Goal: Complete application form: Complete application form

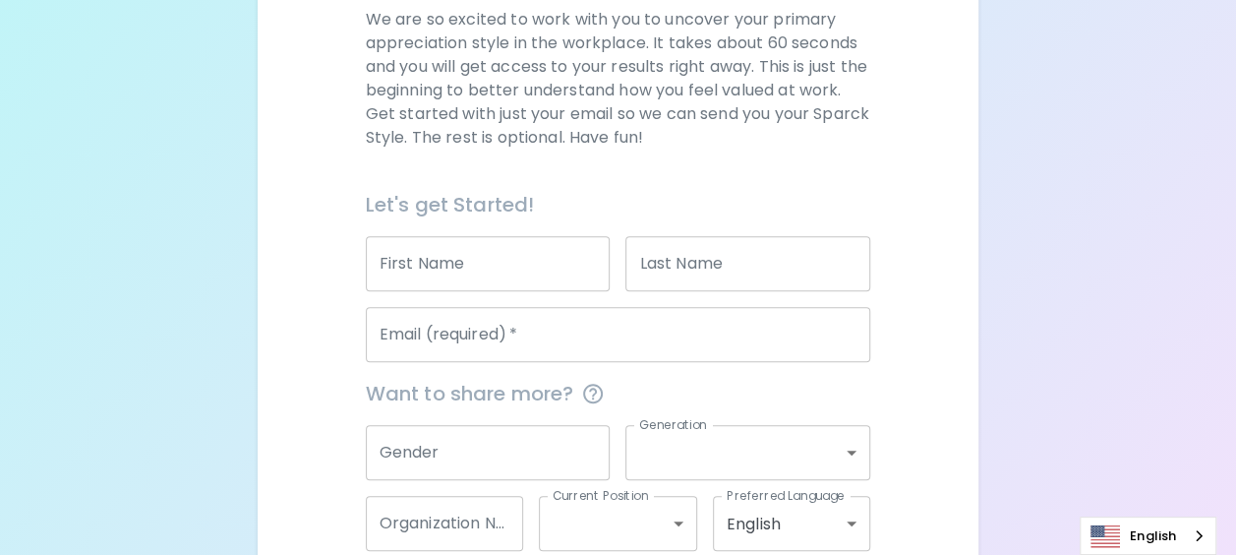
scroll to position [308, 0]
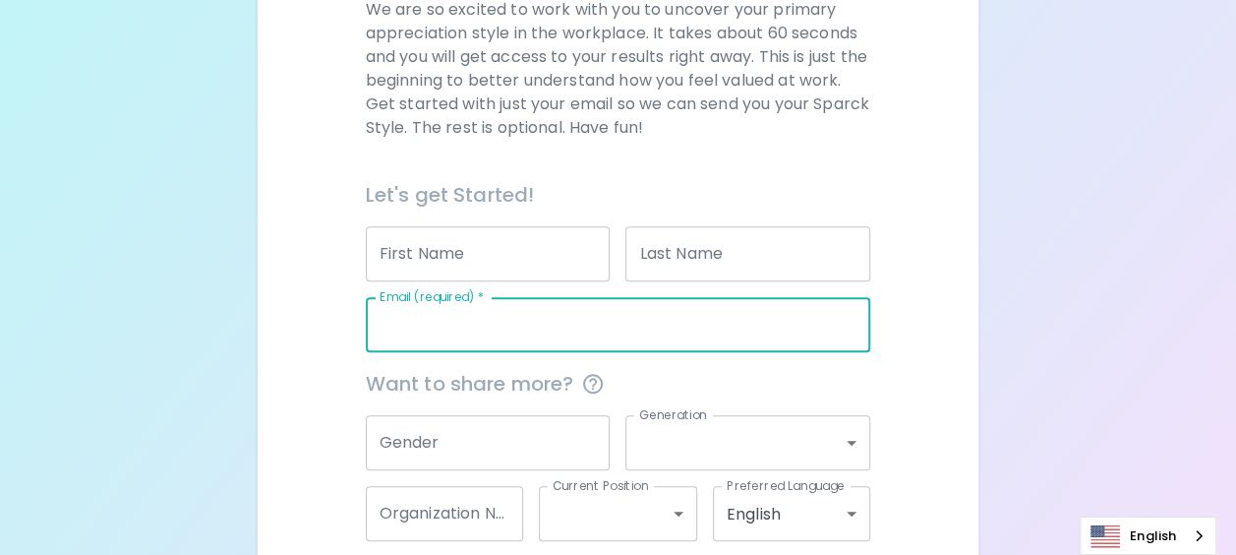
click at [422, 328] on input "Email (required)   *" at bounding box center [618, 324] width 505 height 55
click at [433, 324] on input "g" at bounding box center [618, 324] width 505 height 55
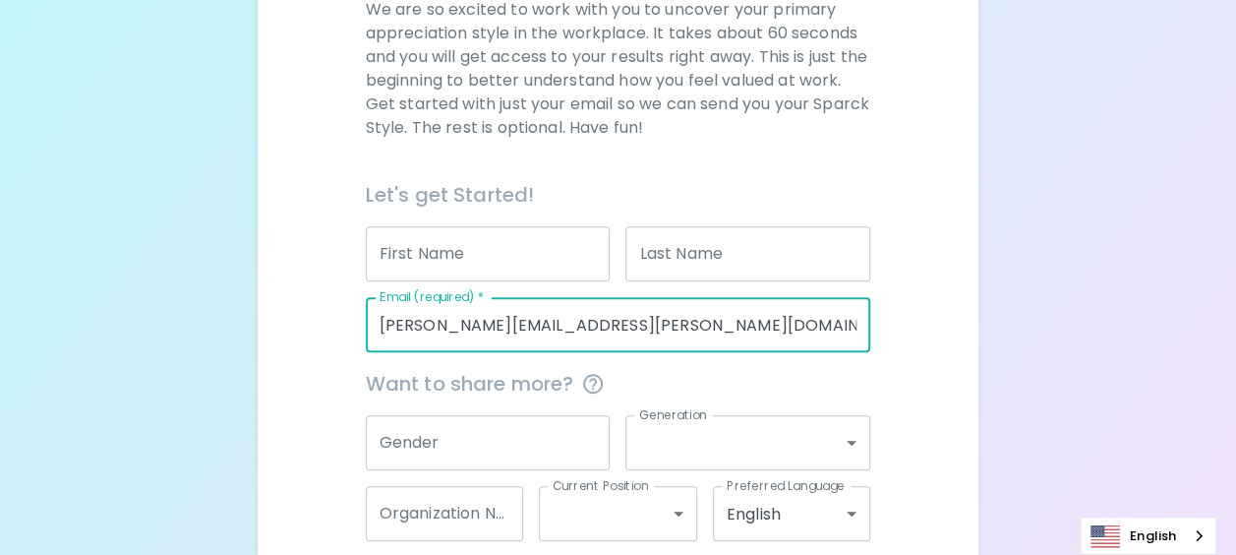
scroll to position [405, 0]
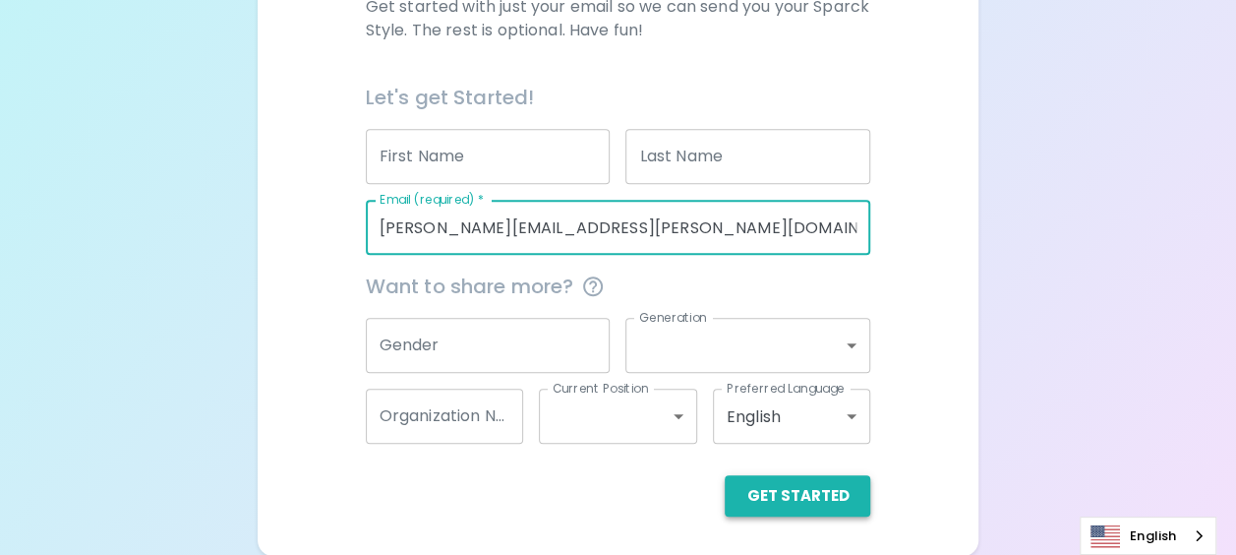
type input "[PERSON_NAME][EMAIL_ADDRESS][PERSON_NAME][DOMAIN_NAME]"
click at [818, 502] on button "Get Started" at bounding box center [798, 495] width 146 height 41
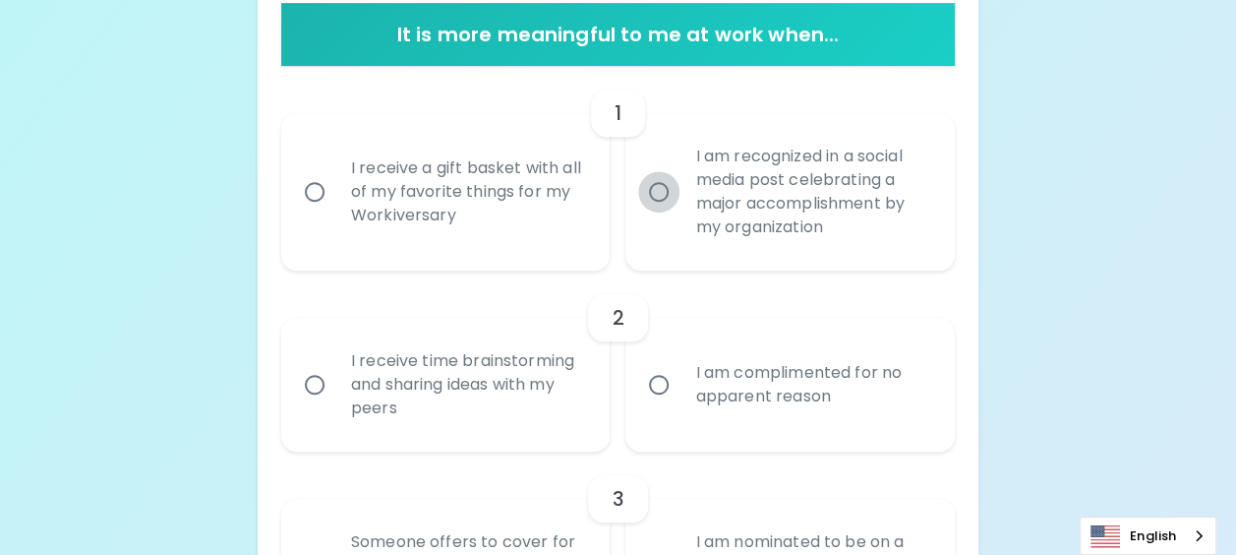
click at [657, 189] on input "I am recognized in a social media post celebrating a major accomplishment by my…" at bounding box center [658, 191] width 41 height 41
radio input "true"
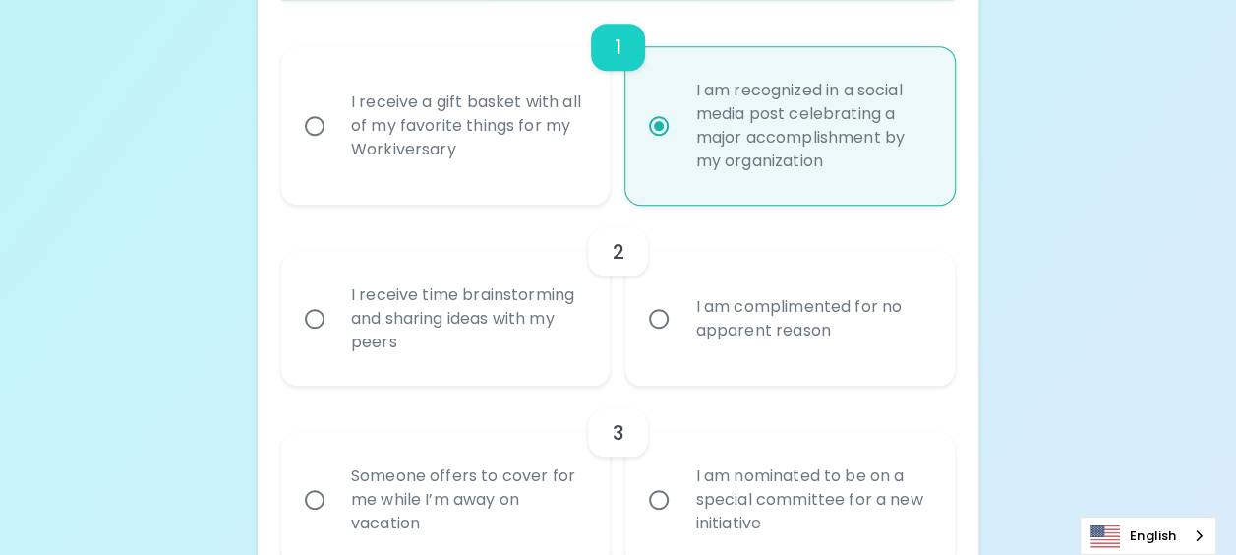
scroll to position [563, 0]
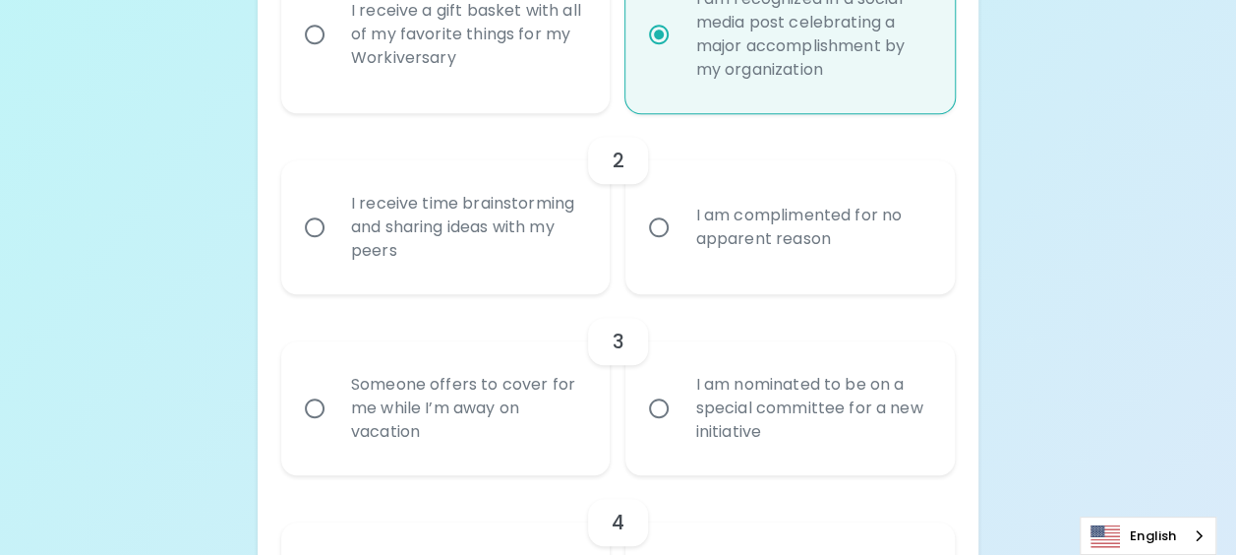
click at [317, 222] on input "I receive time brainstorming and sharing ideas with my peers" at bounding box center [314, 227] width 41 height 41
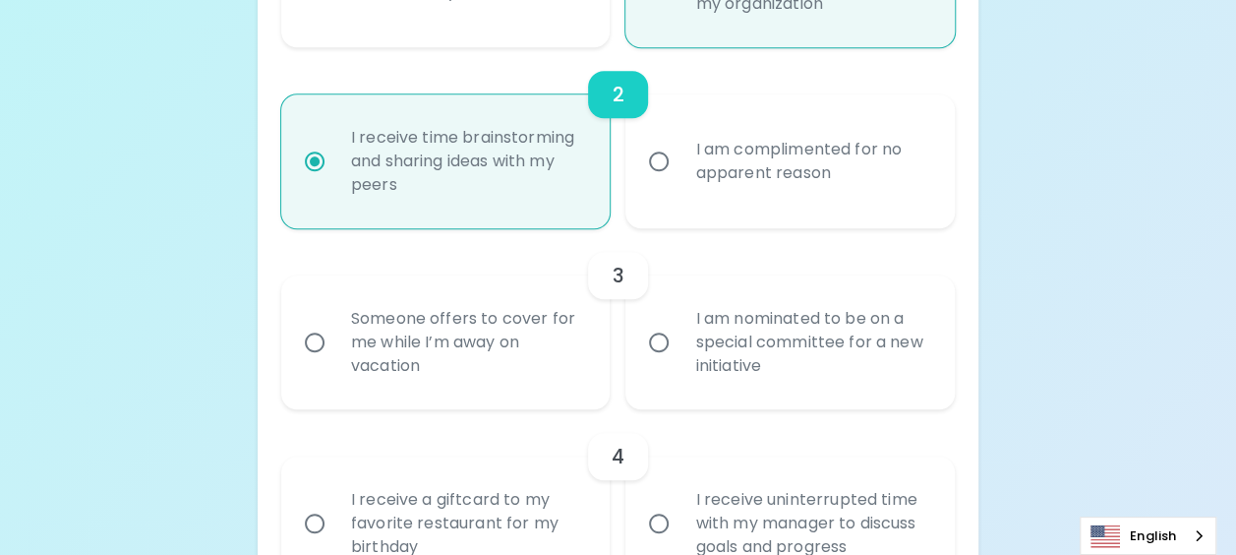
scroll to position [720, 0]
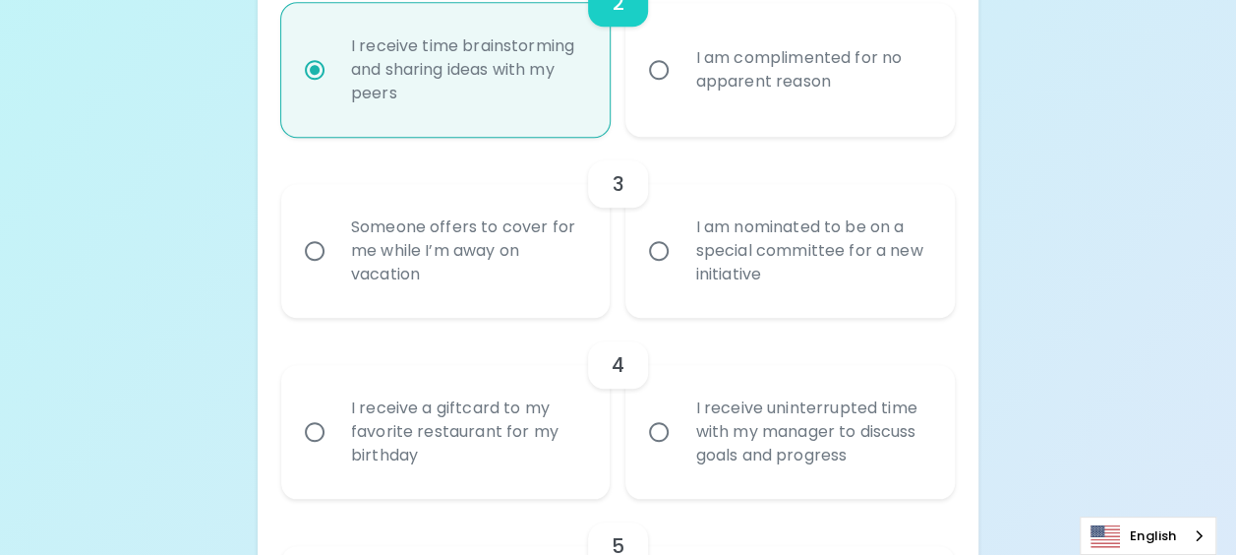
radio input "true"
click at [657, 251] on input "I am nominated to be on a special committee for a new initiative" at bounding box center [658, 250] width 41 height 41
radio input "false"
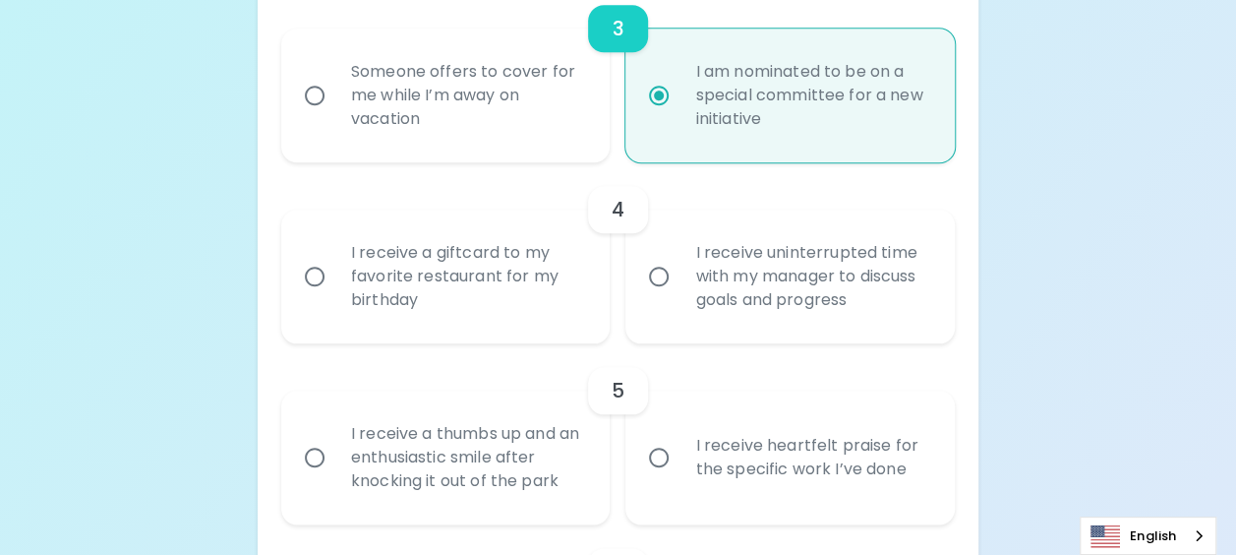
scroll to position [877, 0]
radio input "true"
click at [316, 269] on input "I receive a giftcard to my favorite restaurant for my birthday" at bounding box center [314, 274] width 41 height 41
radio input "false"
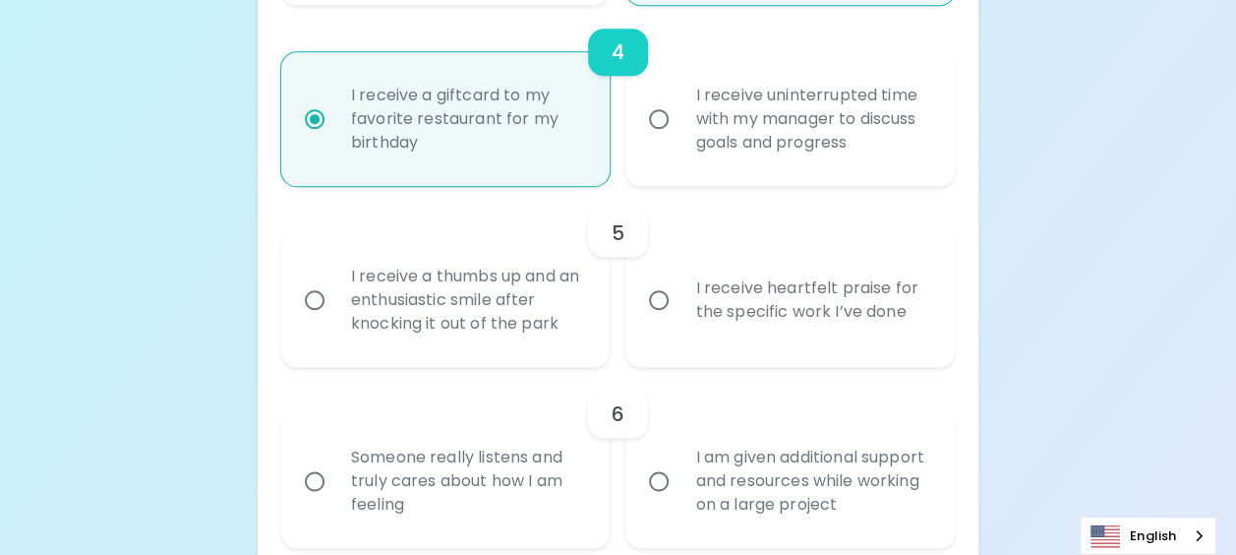
scroll to position [1035, 0]
radio input "true"
click at [316, 294] on input "I receive a thumbs up and an enthusiastic smile after knocking it out of the pa…" at bounding box center [314, 297] width 41 height 41
radio input "false"
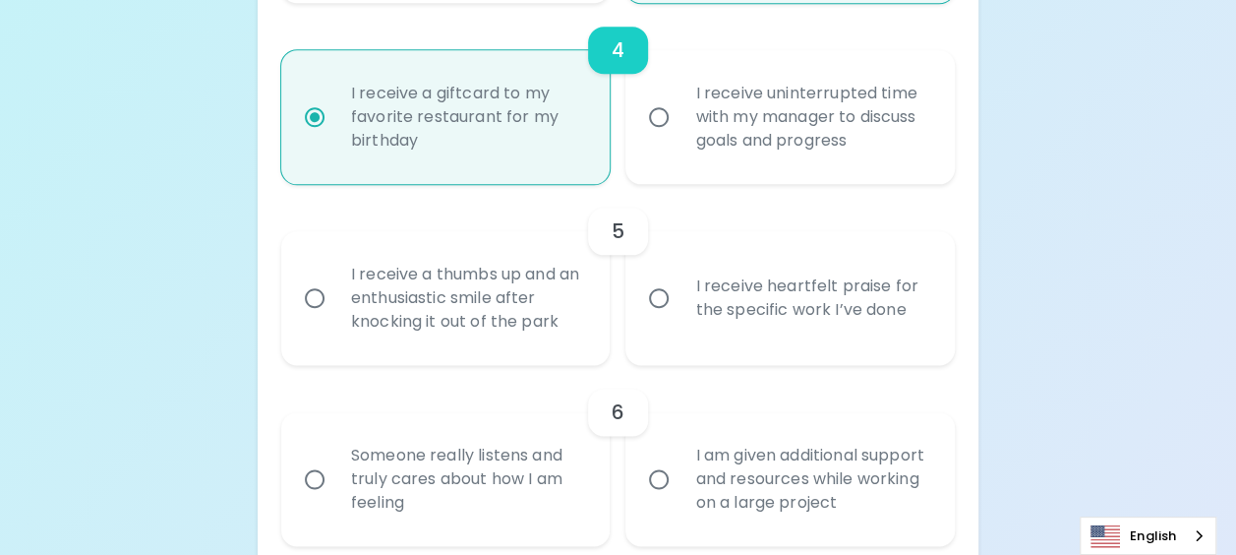
radio input "false"
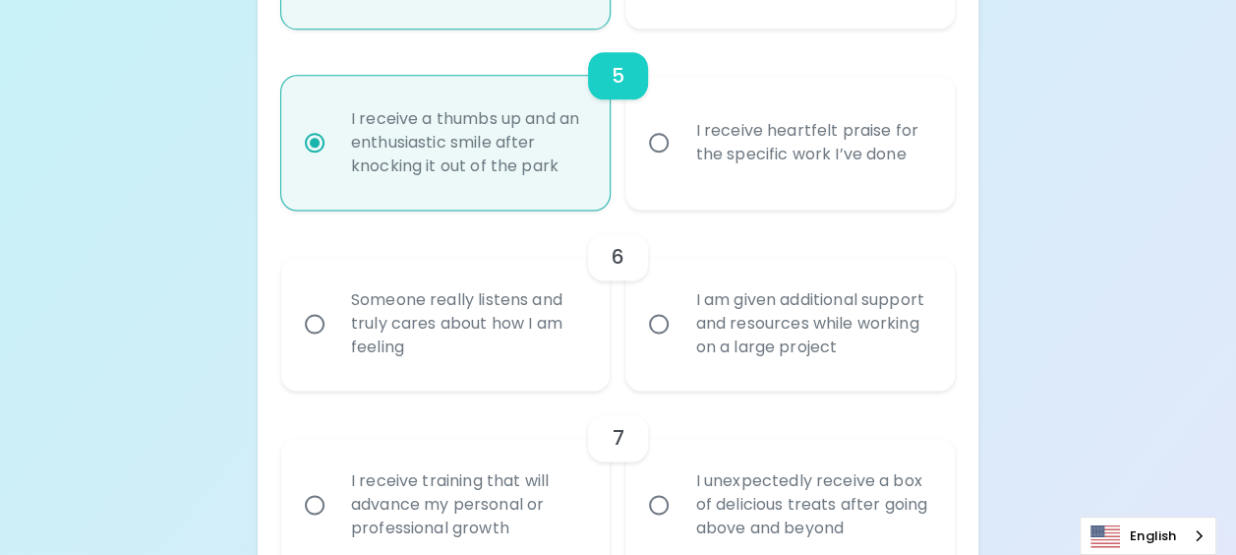
scroll to position [1192, 0]
radio input "true"
click at [660, 319] on input "I am given additional support and resources while working on a large project" at bounding box center [658, 321] width 41 height 41
radio input "false"
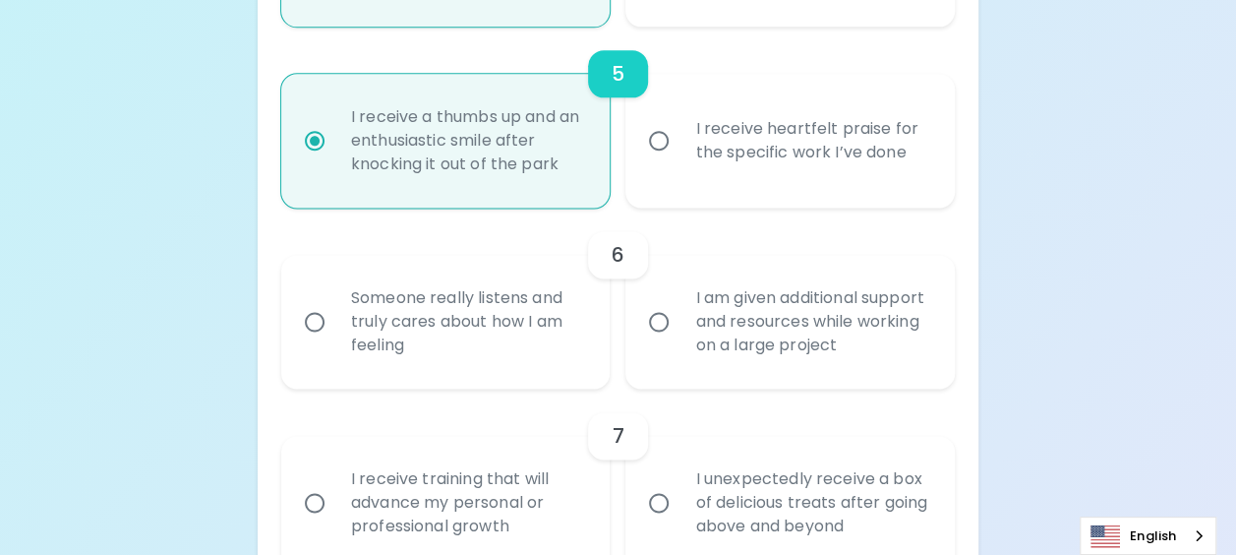
radio input "false"
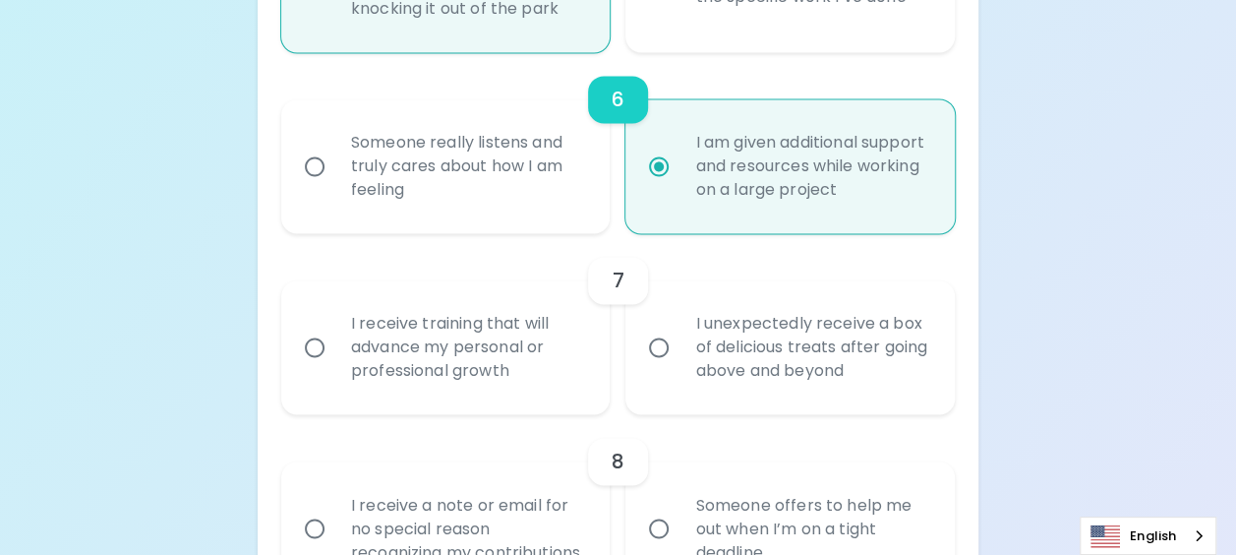
scroll to position [1349, 0]
radio input "true"
click at [316, 340] on input "I receive training that will advance my personal or professional growth" at bounding box center [314, 345] width 41 height 41
radio input "false"
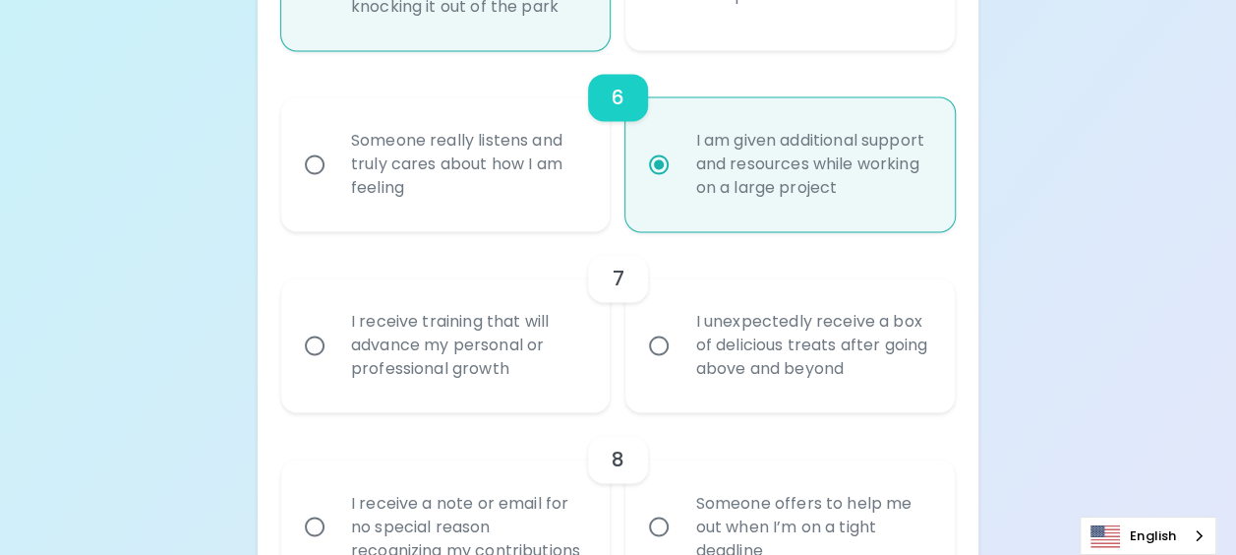
radio input "false"
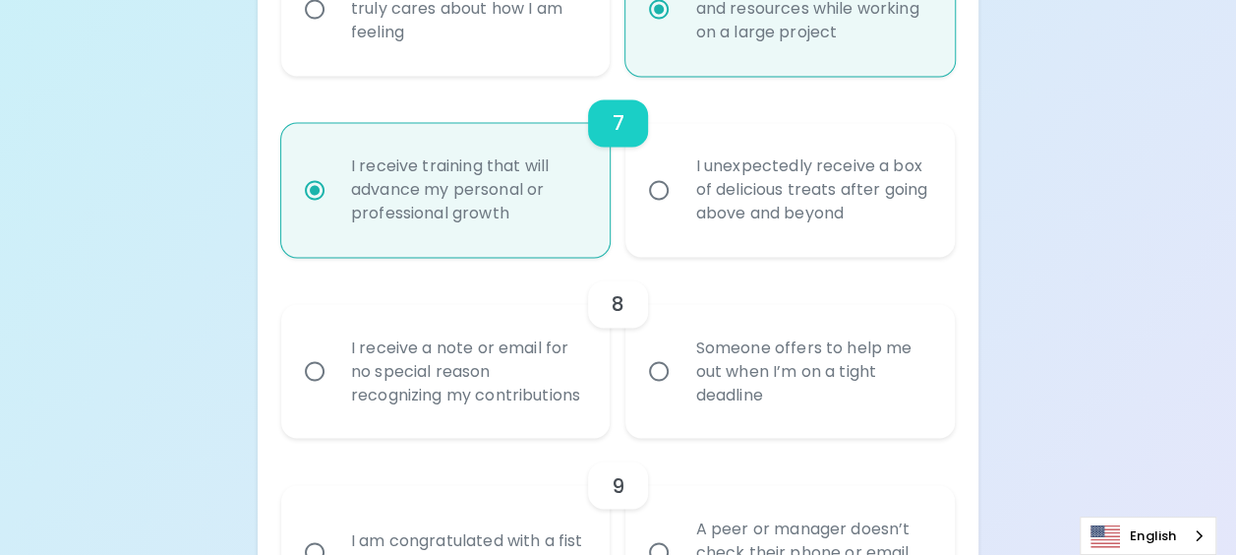
scroll to position [1507, 0]
radio input "true"
click at [659, 376] on input "Someone offers to help me out when I’m on a tight deadline" at bounding box center [658, 368] width 41 height 41
radio input "false"
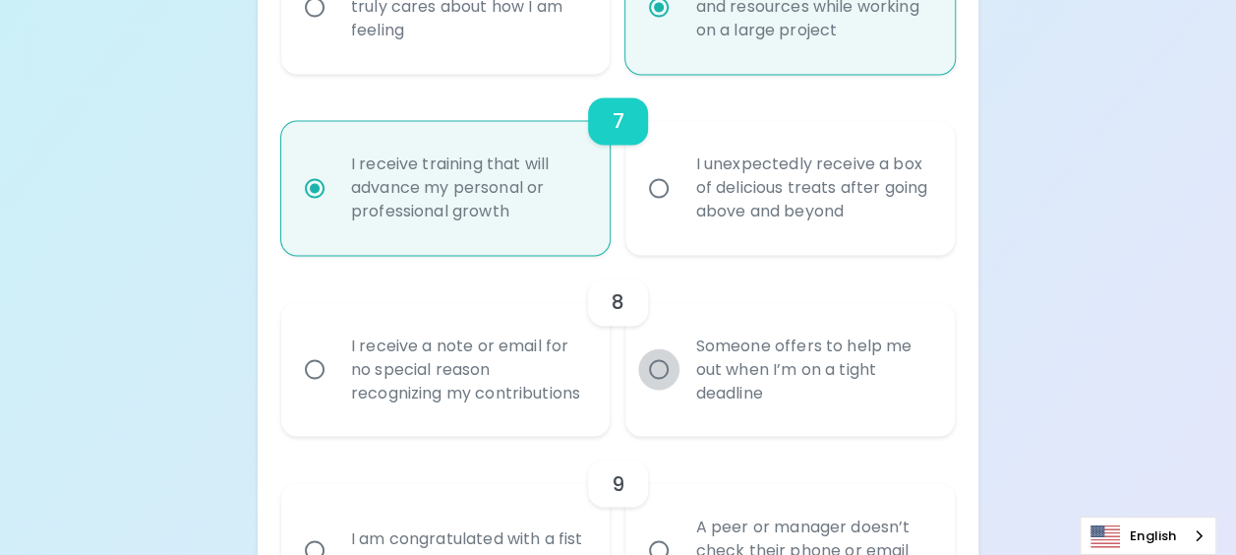
radio input "false"
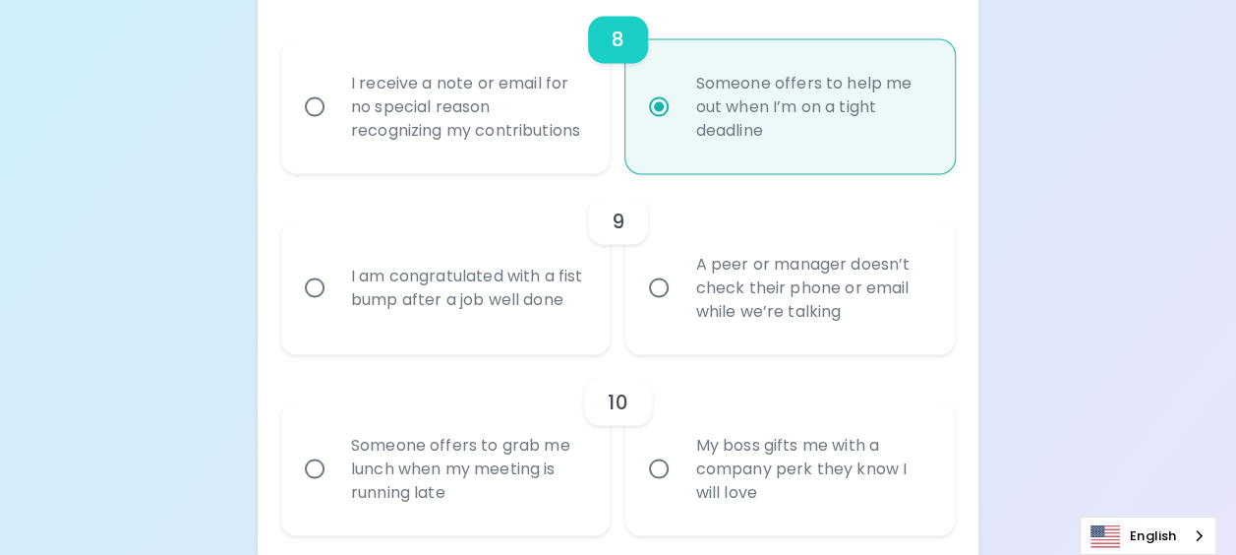
scroll to position [1783, 0]
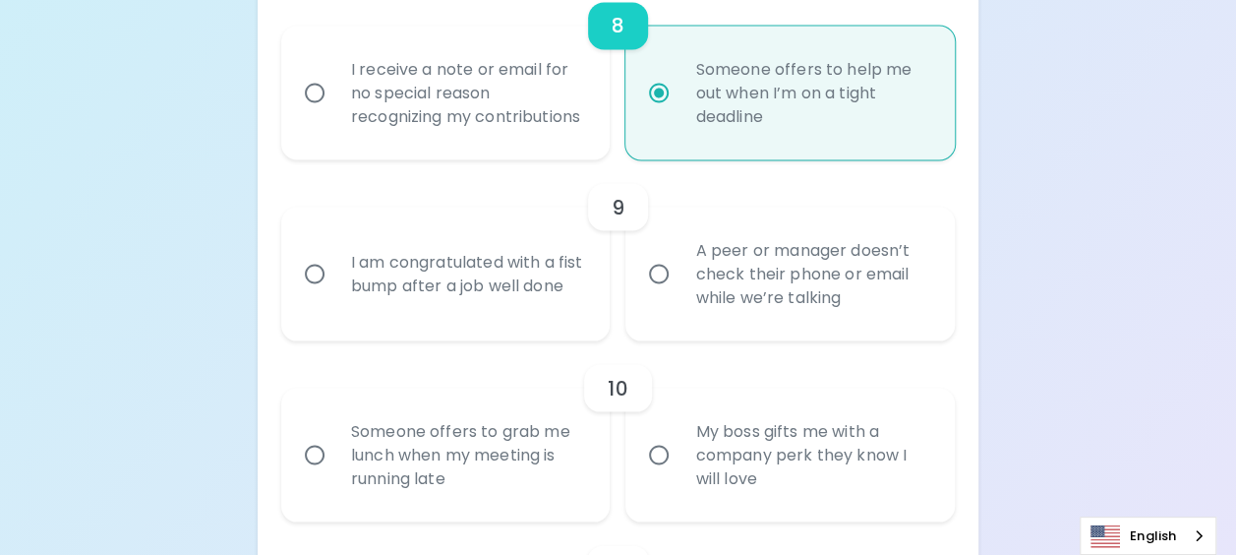
radio input "true"
click at [313, 293] on input "I am congratulated with a fist bump after a job well done" at bounding box center [314, 273] width 41 height 41
radio input "false"
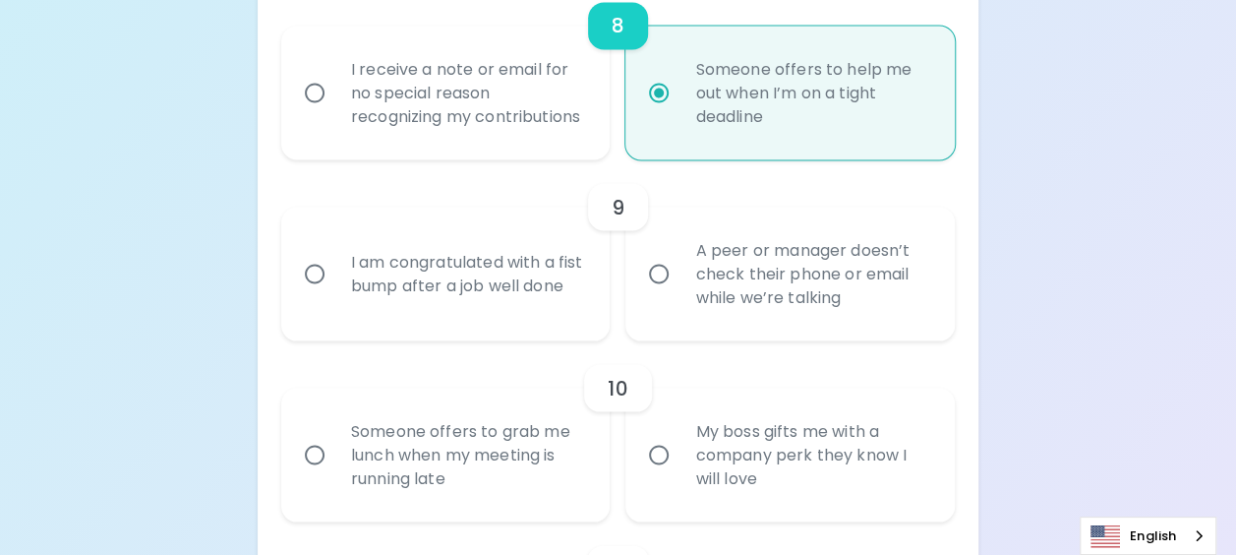
radio input "false"
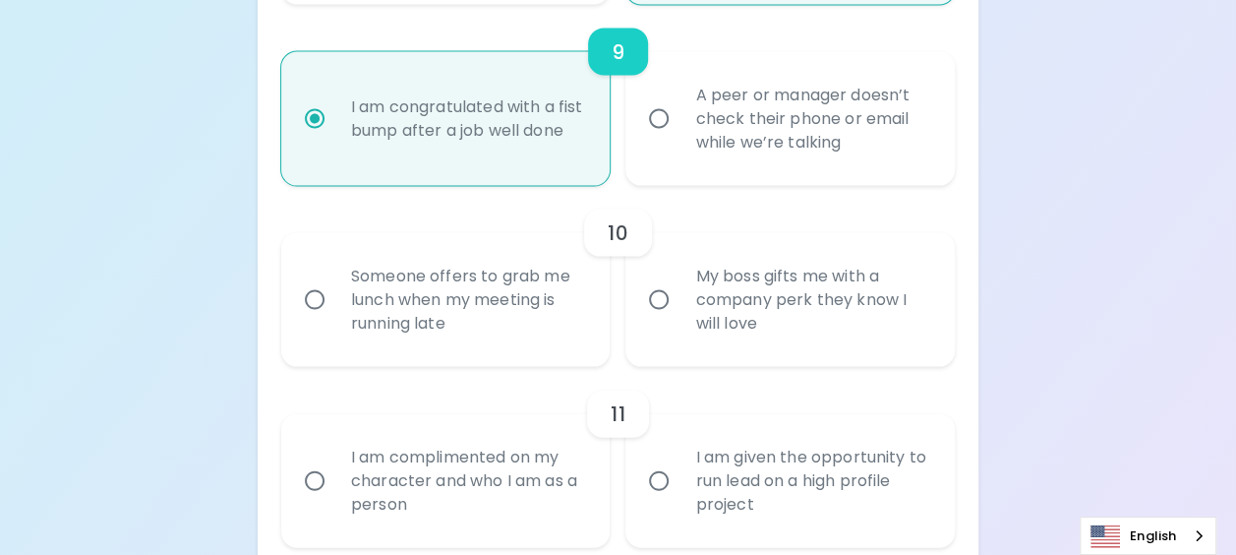
scroll to position [1940, 0]
radio input "true"
click at [316, 318] on input "Someone offers to grab me lunch when my meeting is running late" at bounding box center [314, 296] width 41 height 41
radio input "false"
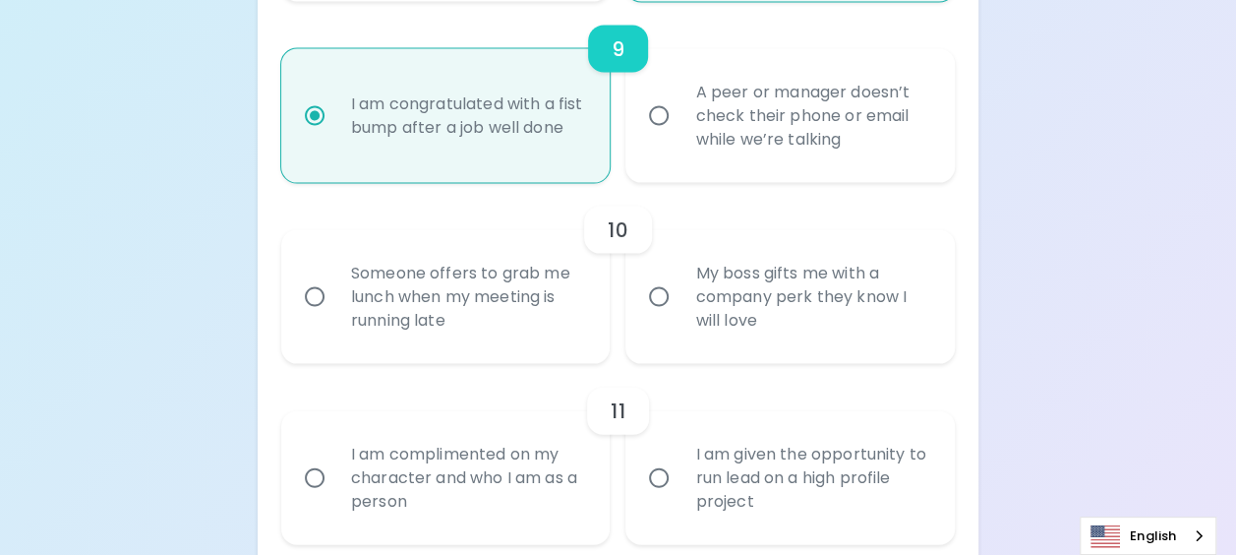
radio input "false"
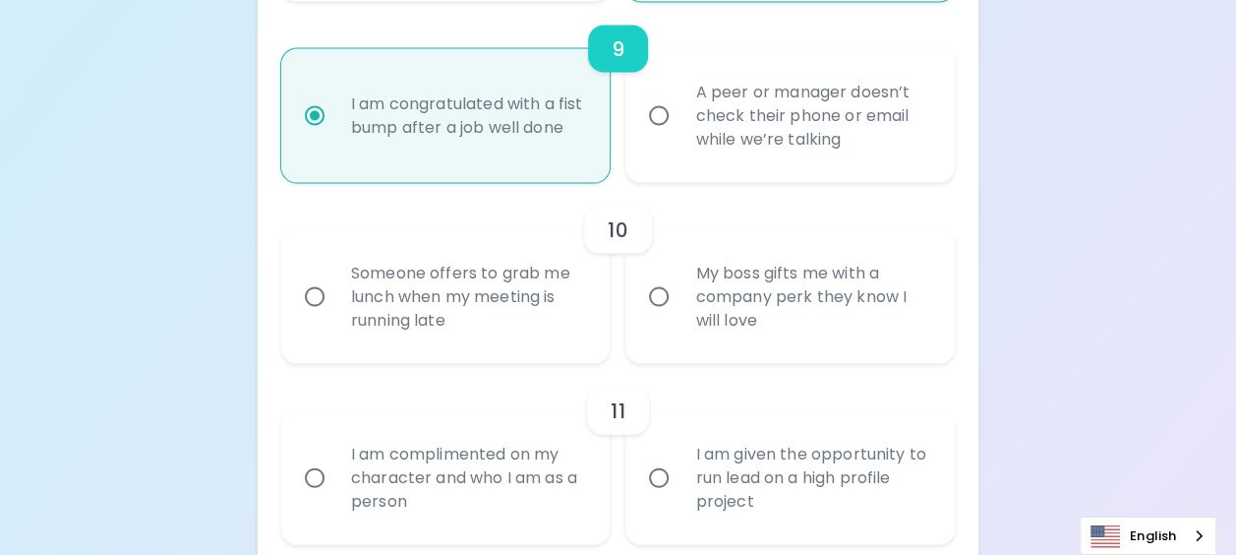
radio input "false"
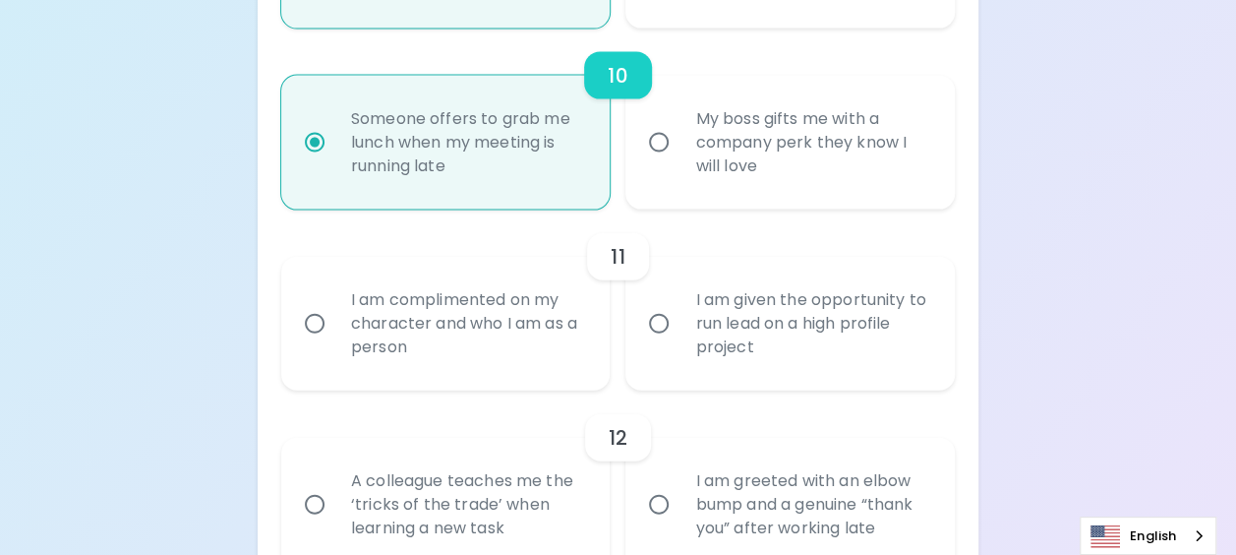
scroll to position [2098, 0]
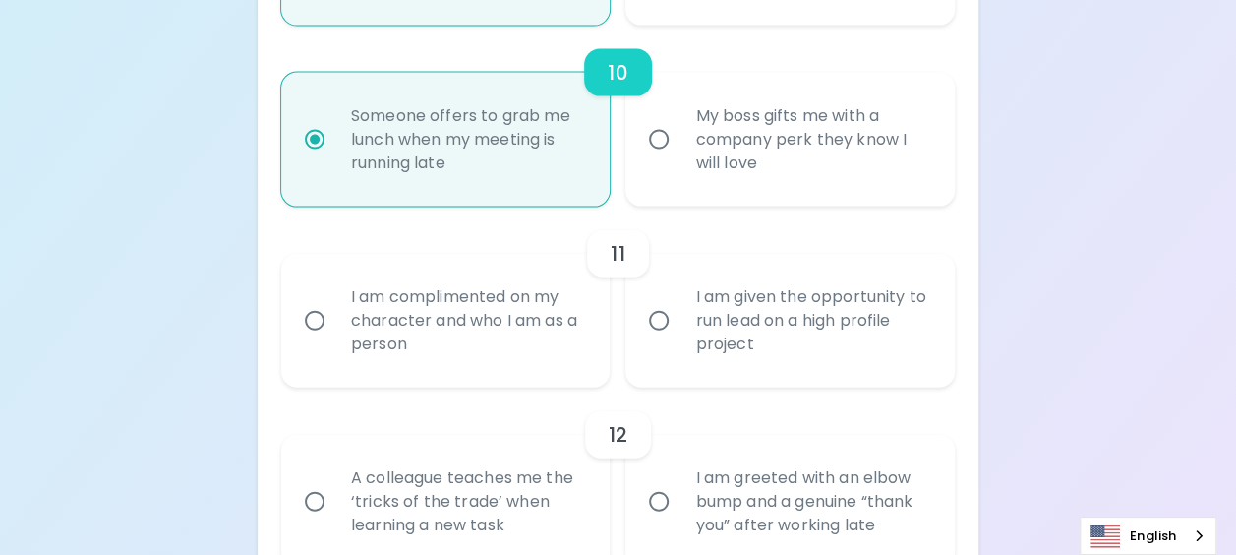
radio input "true"
click at [316, 340] on input "I am complimented on my character and who I am as a person" at bounding box center [314, 320] width 41 height 41
radio input "false"
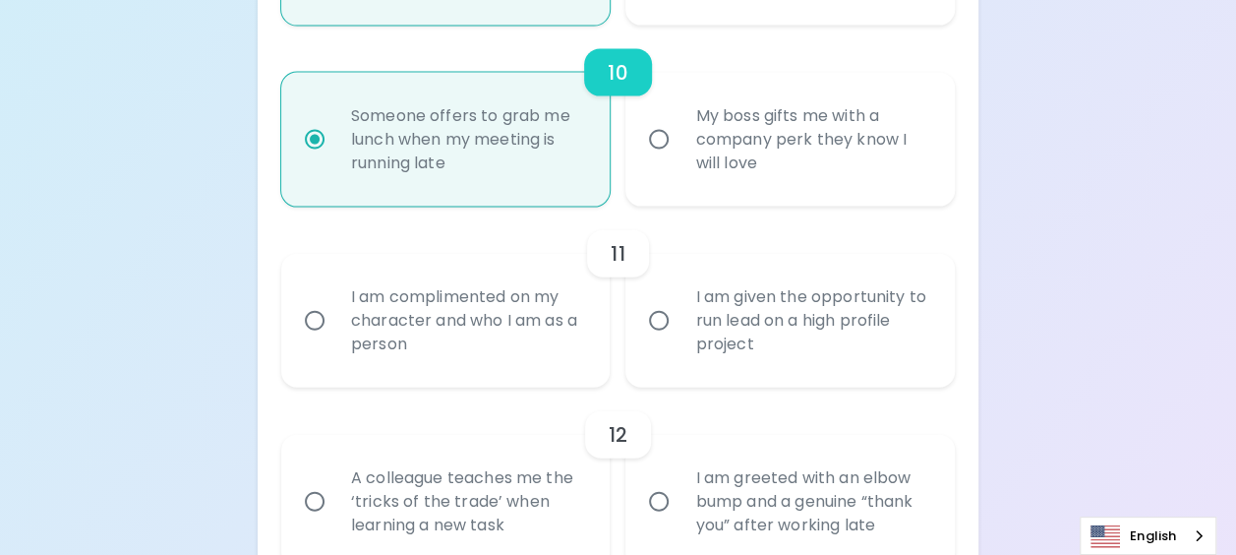
radio input "false"
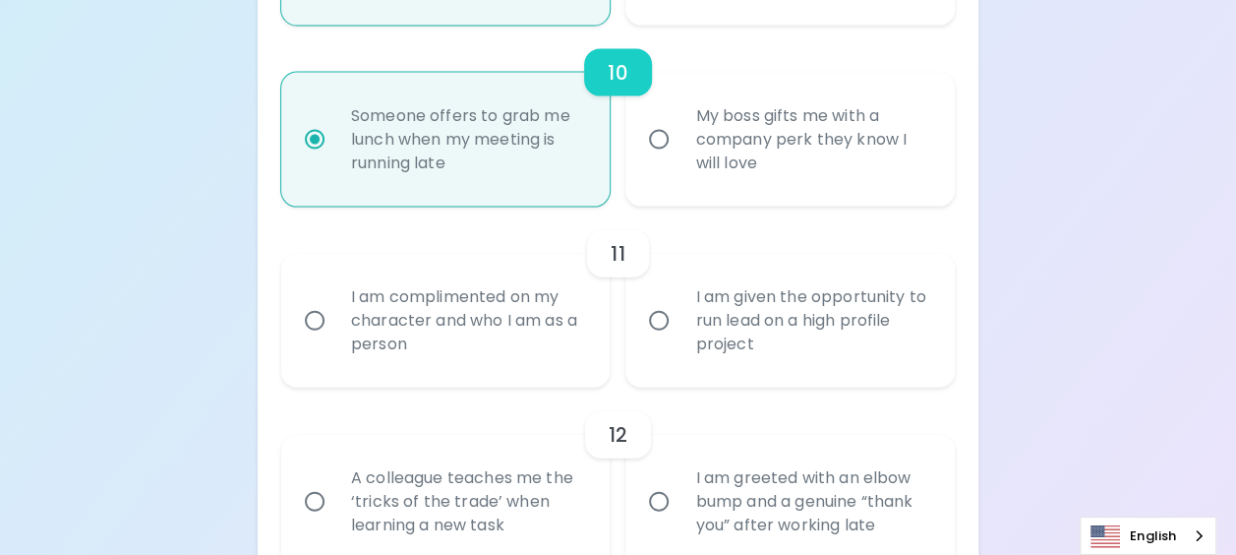
radio input "false"
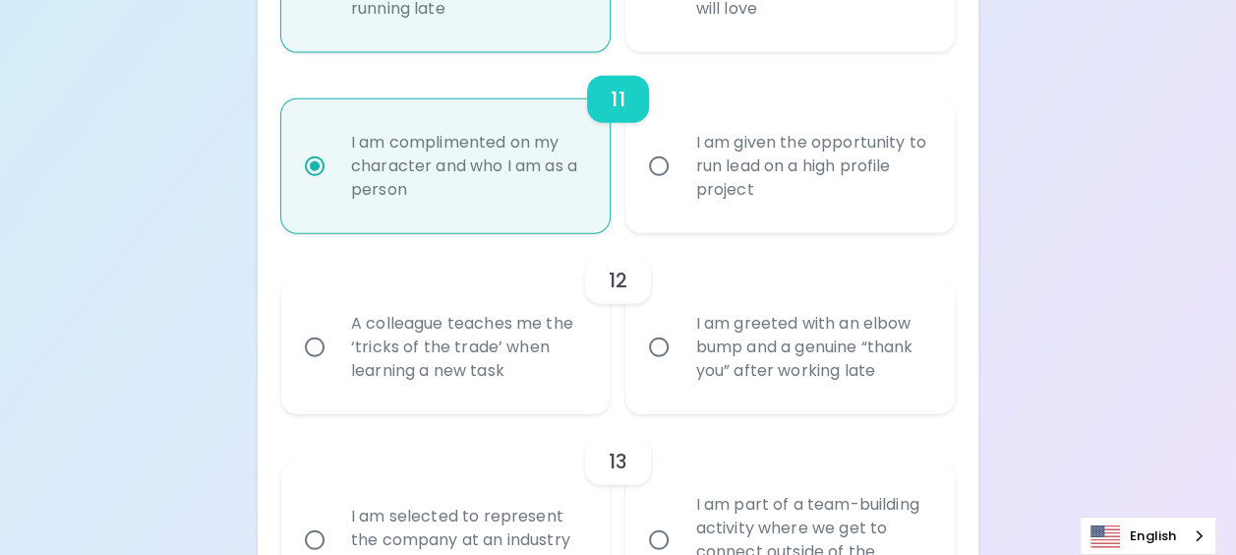
scroll to position [2255, 0]
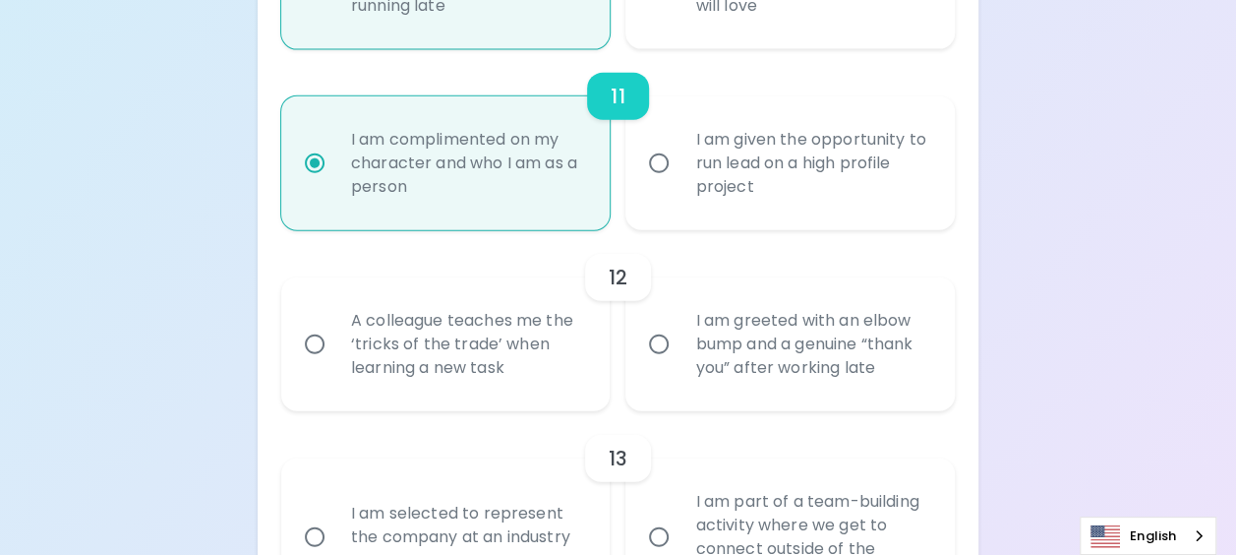
radio input "true"
click at [317, 364] on input "A colleague teaches me the ‘tricks of the trade’ when learning a new task" at bounding box center [314, 344] width 41 height 41
radio input "false"
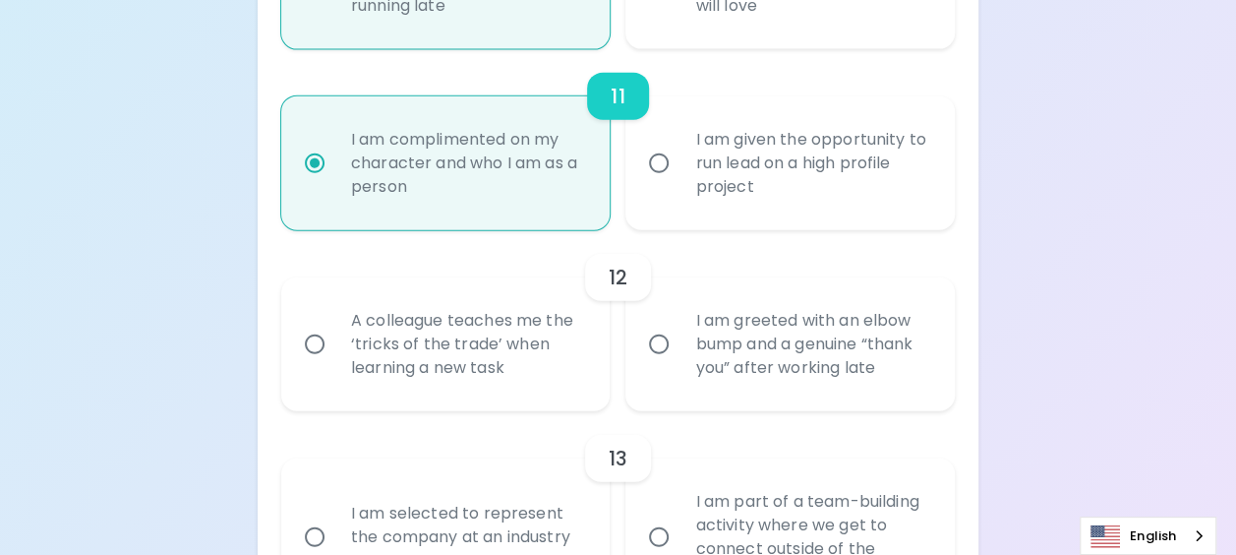
radio input "false"
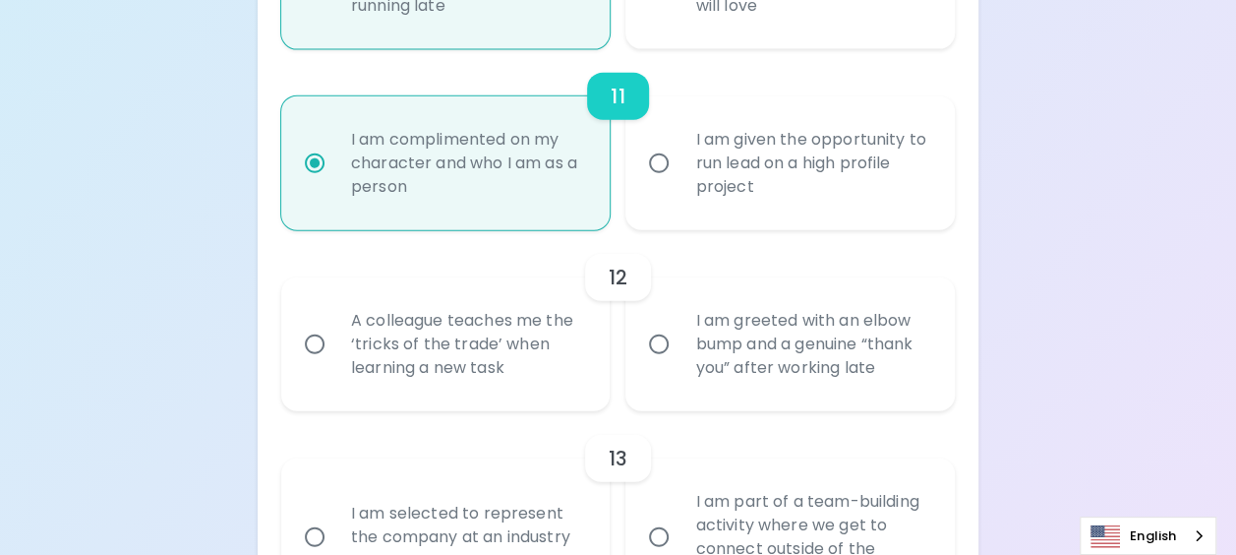
radio input "false"
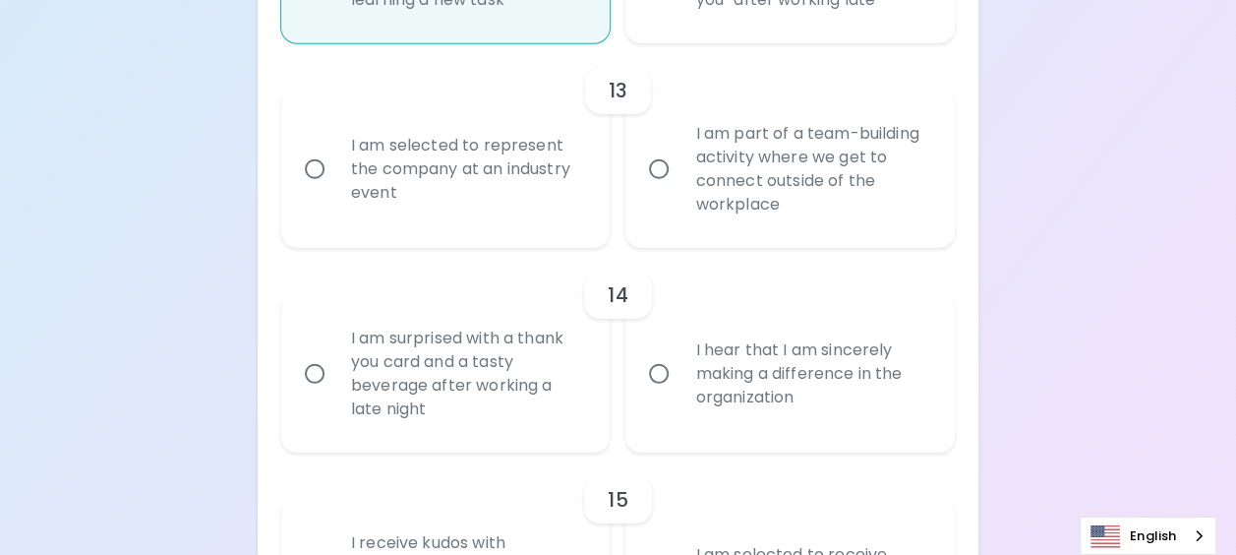
scroll to position [2657, 0]
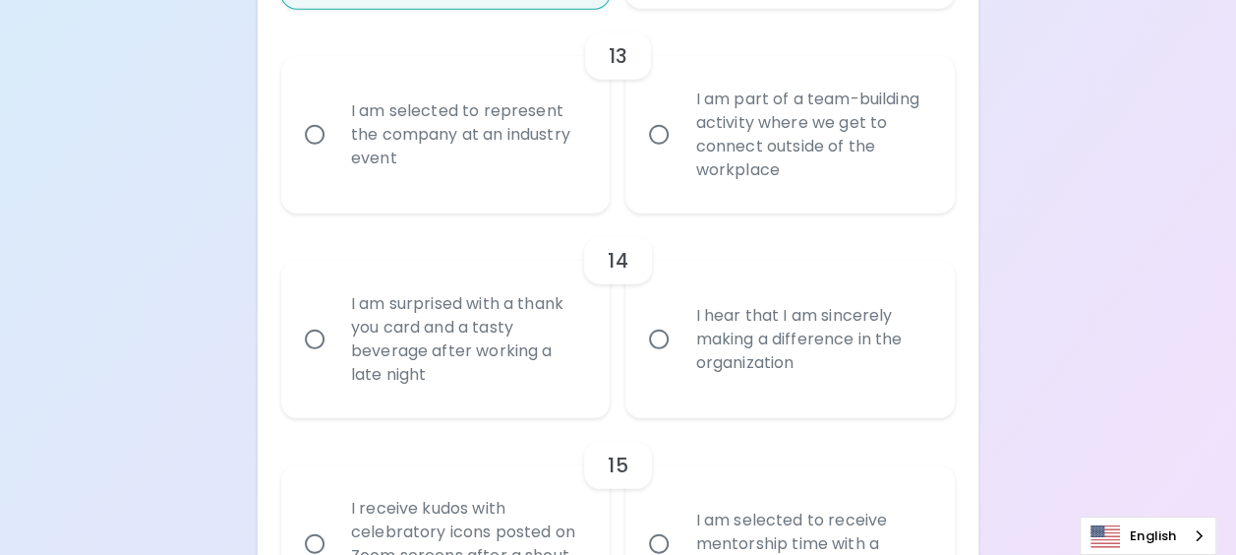
radio input "true"
click at [657, 155] on input "I am part of a team-building activity where we get to connect outside of the wo…" at bounding box center [658, 134] width 41 height 41
radio input "false"
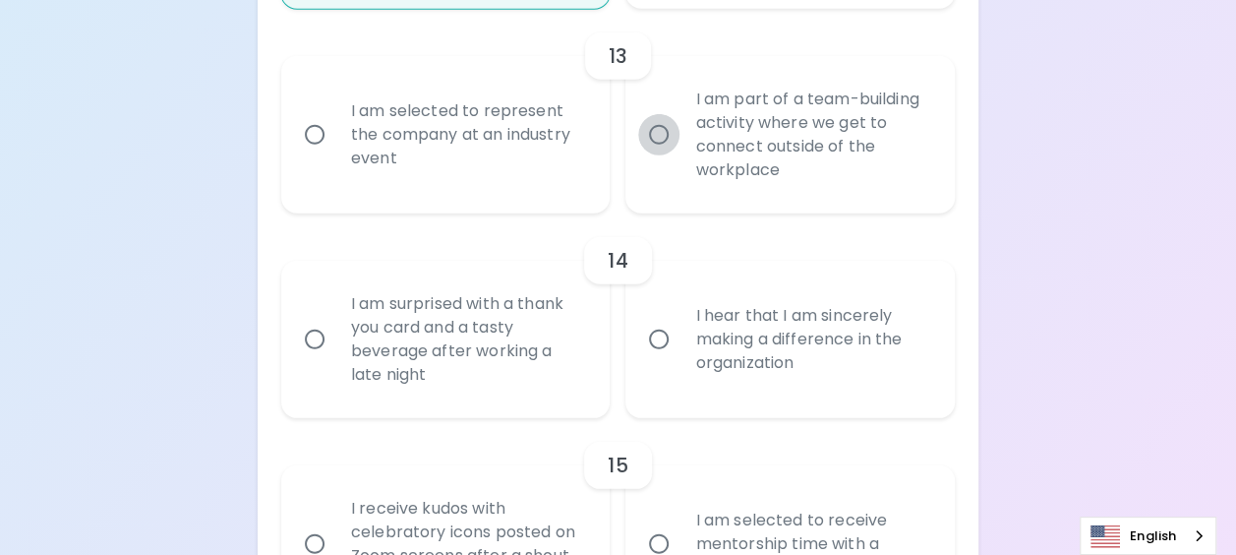
radio input "false"
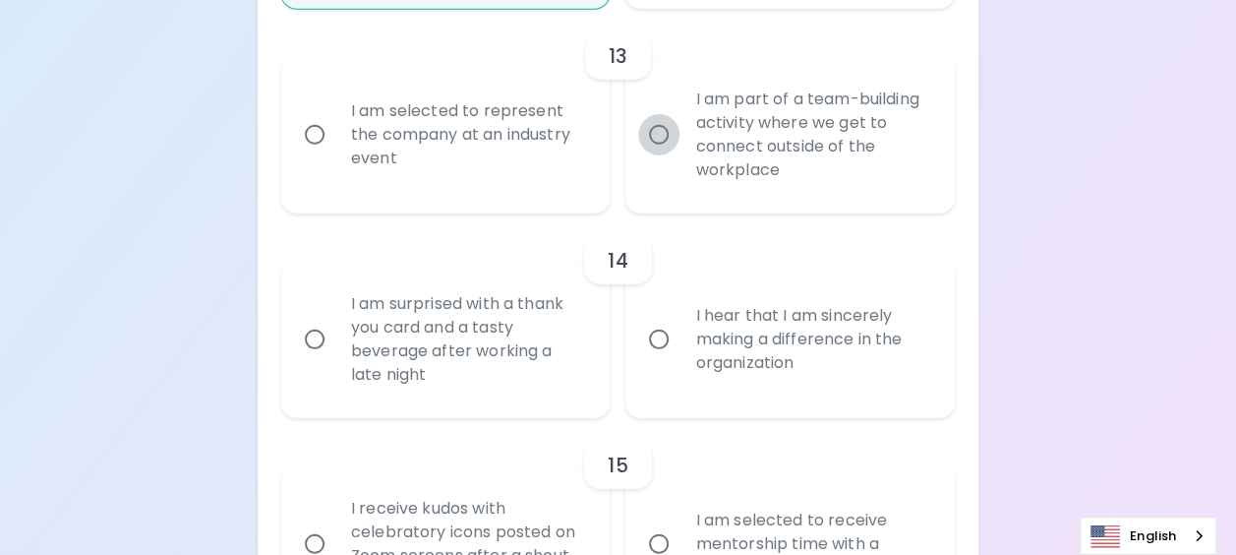
radio input "false"
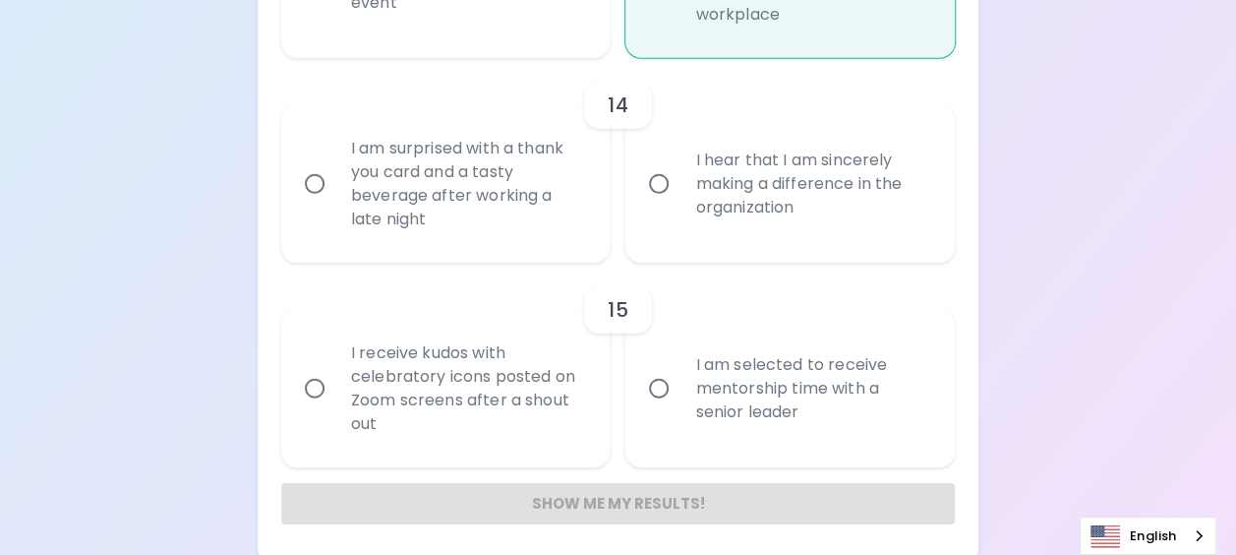
scroll to position [2815, 0]
radio input "true"
click at [662, 203] on input "I hear that I am sincerely making a difference in the organization" at bounding box center [658, 181] width 41 height 41
radio input "false"
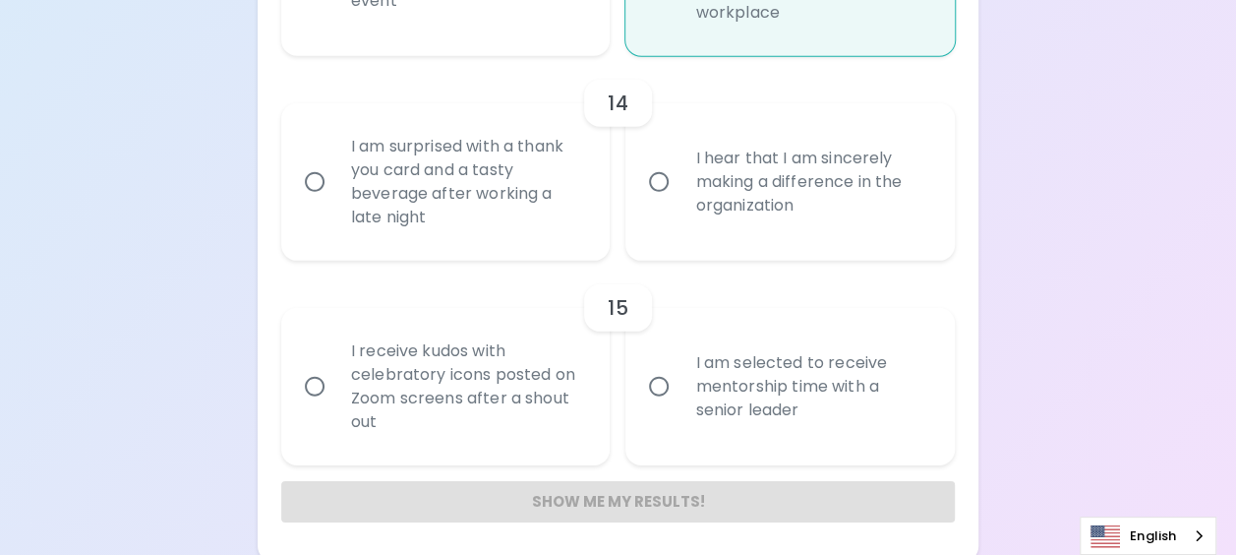
radio input "false"
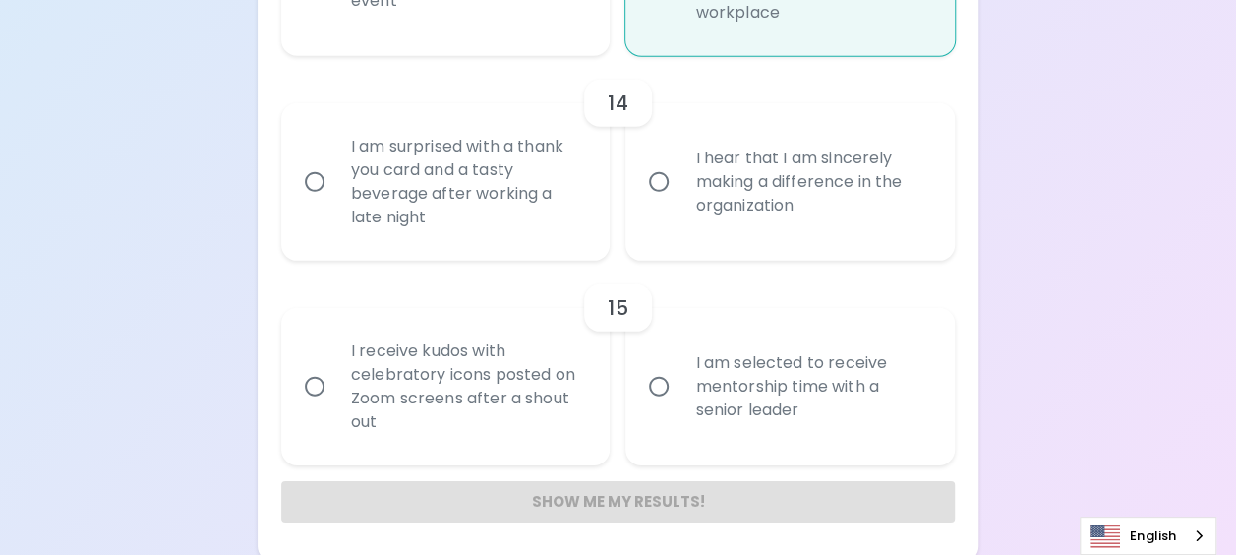
radio input "false"
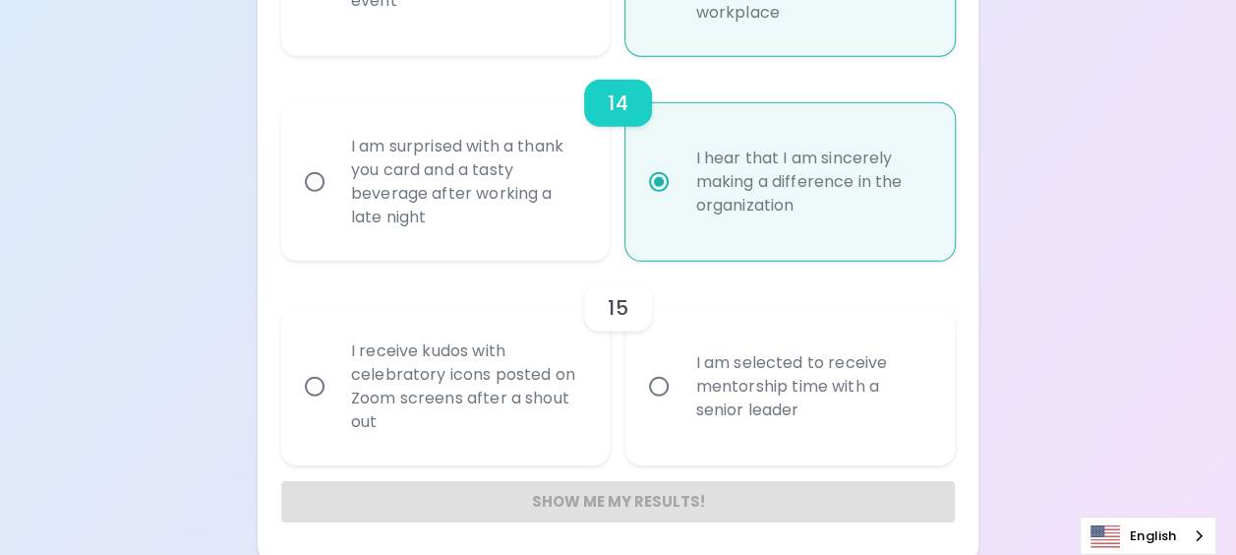
scroll to position [2844, 0]
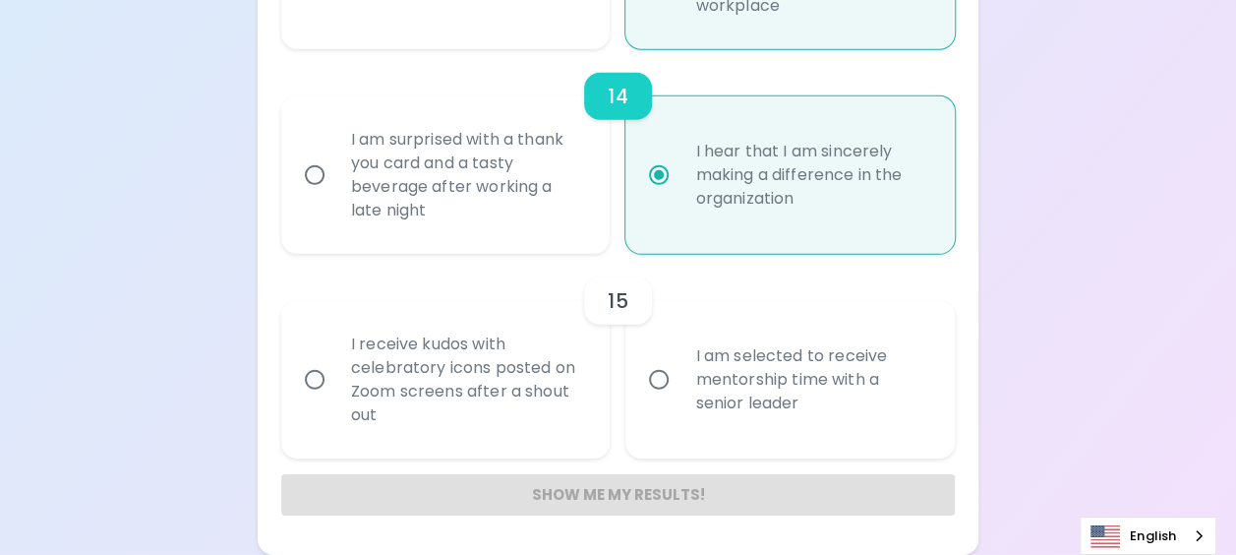
radio input "true"
click at [311, 375] on input "I receive kudos with celebratory icons posted on Zoom screens after a shout out" at bounding box center [314, 379] width 41 height 41
radio input "false"
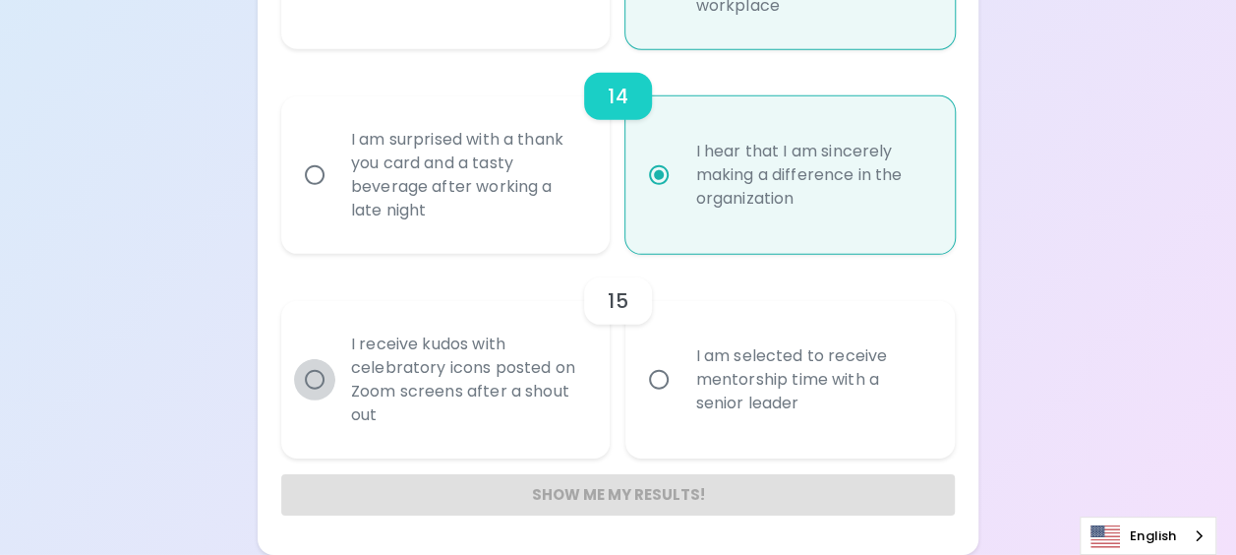
radio input "false"
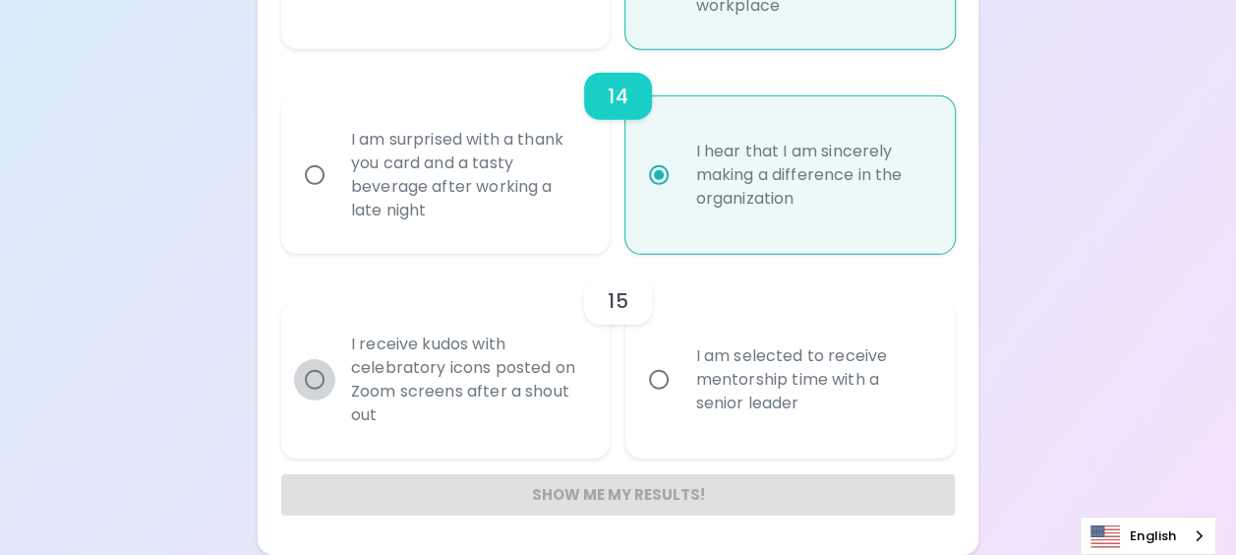
radio input "false"
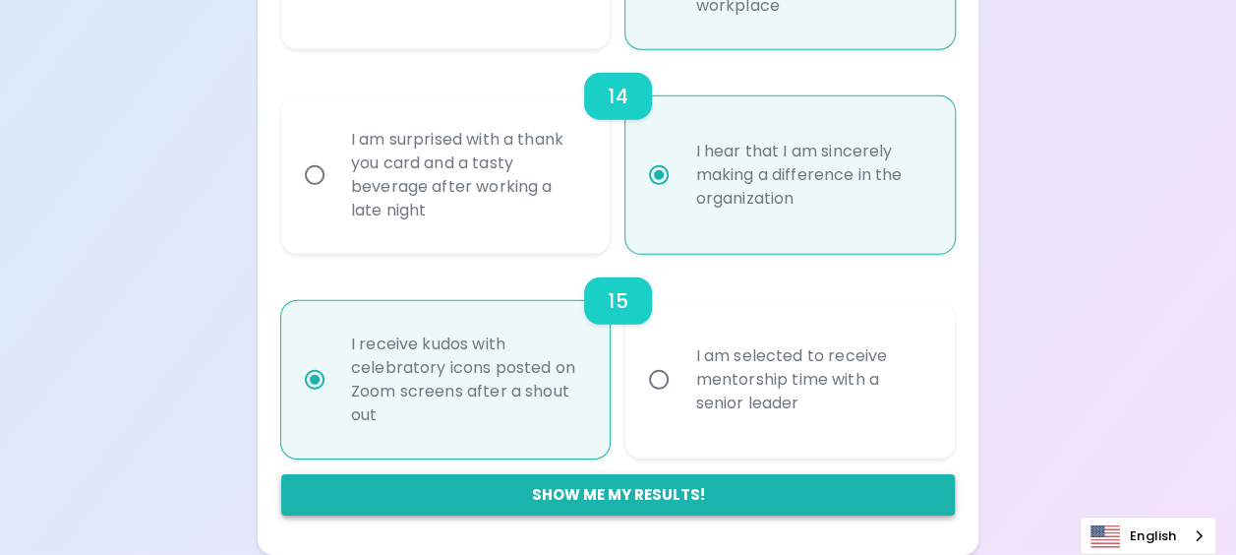
radio input "true"
click at [623, 494] on button "Show me my results!" at bounding box center [618, 494] width 674 height 41
radio input "false"
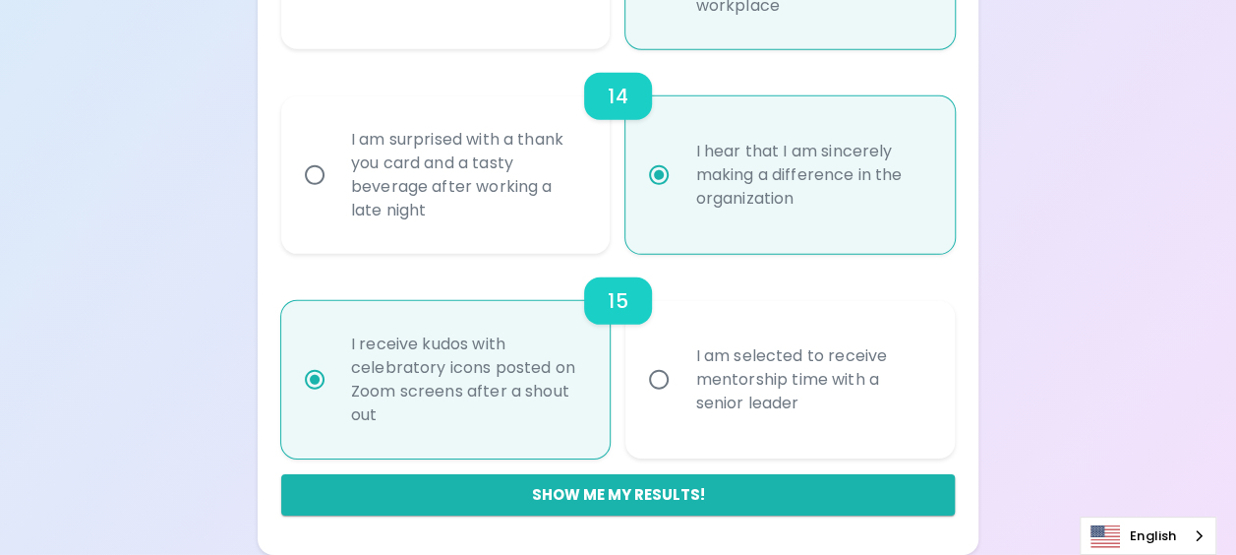
radio input "false"
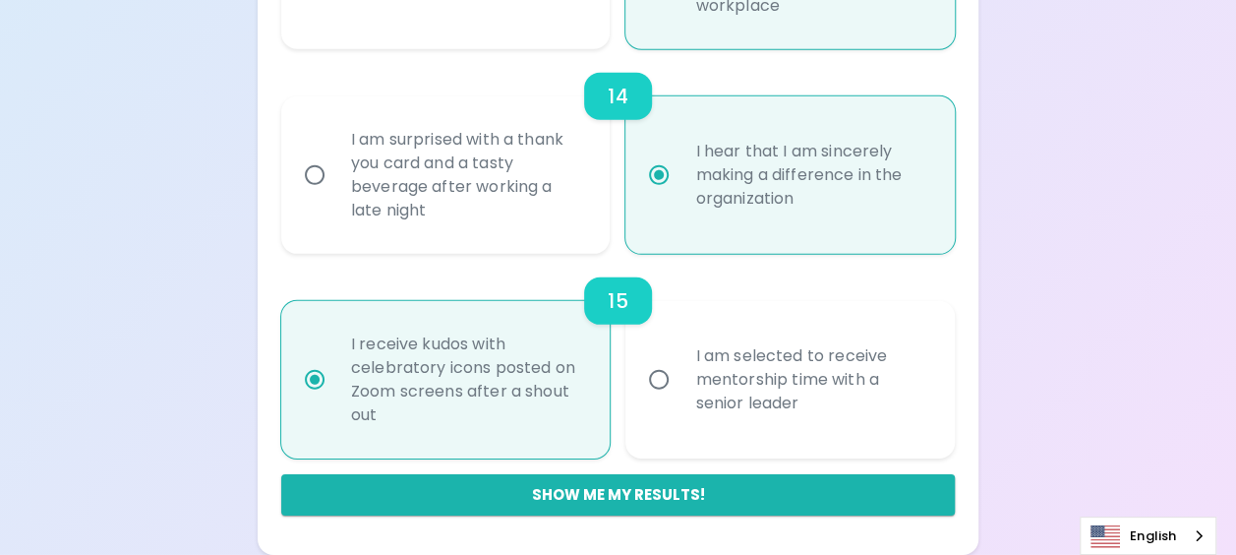
radio input "false"
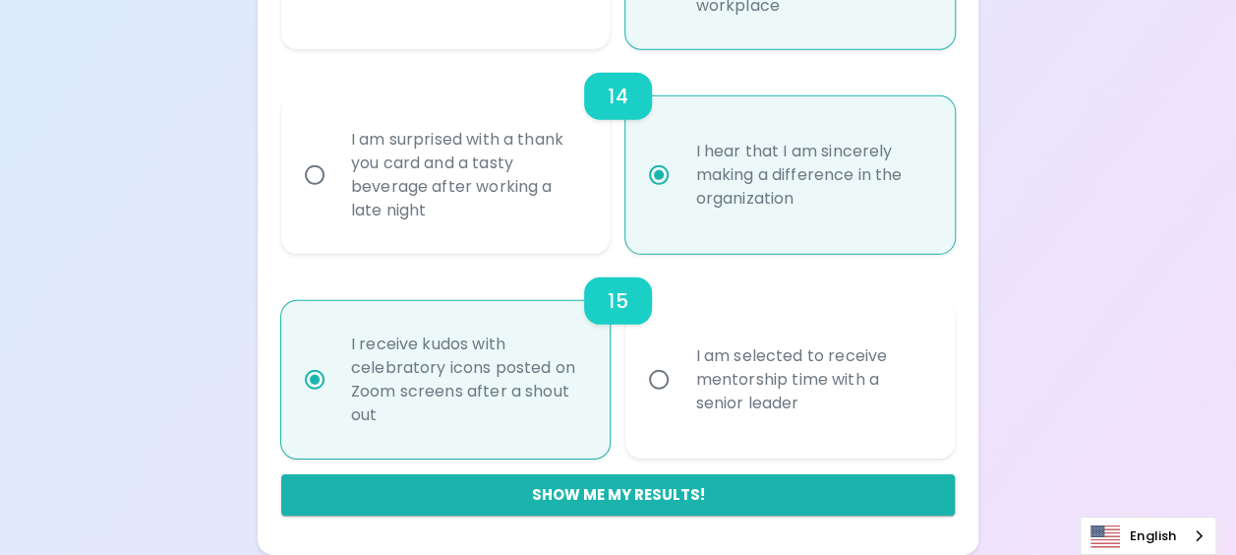
radio input "false"
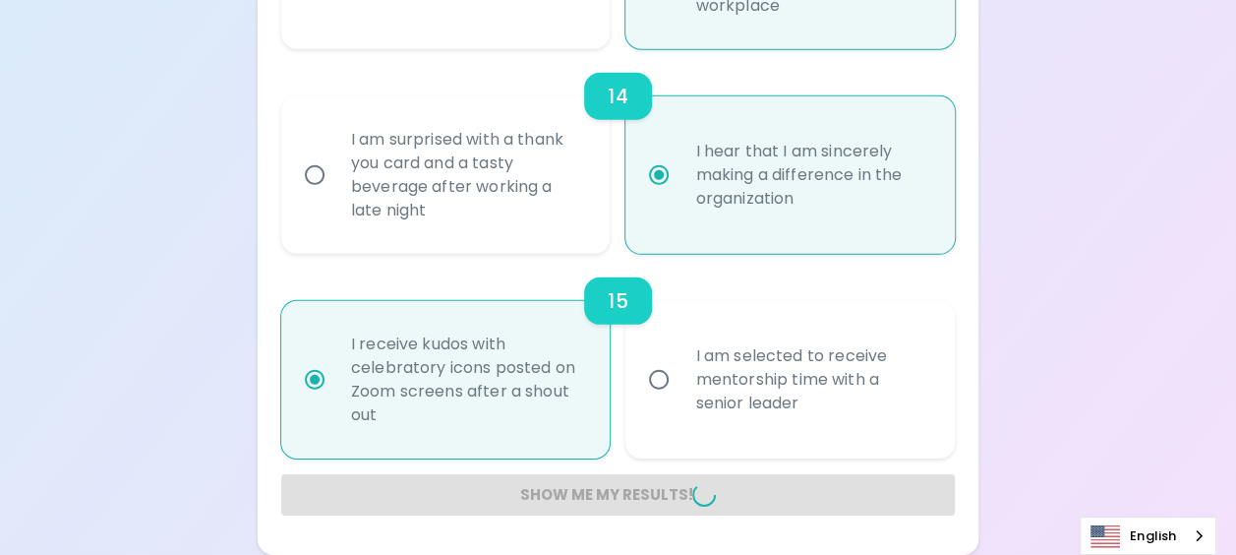
radio input "false"
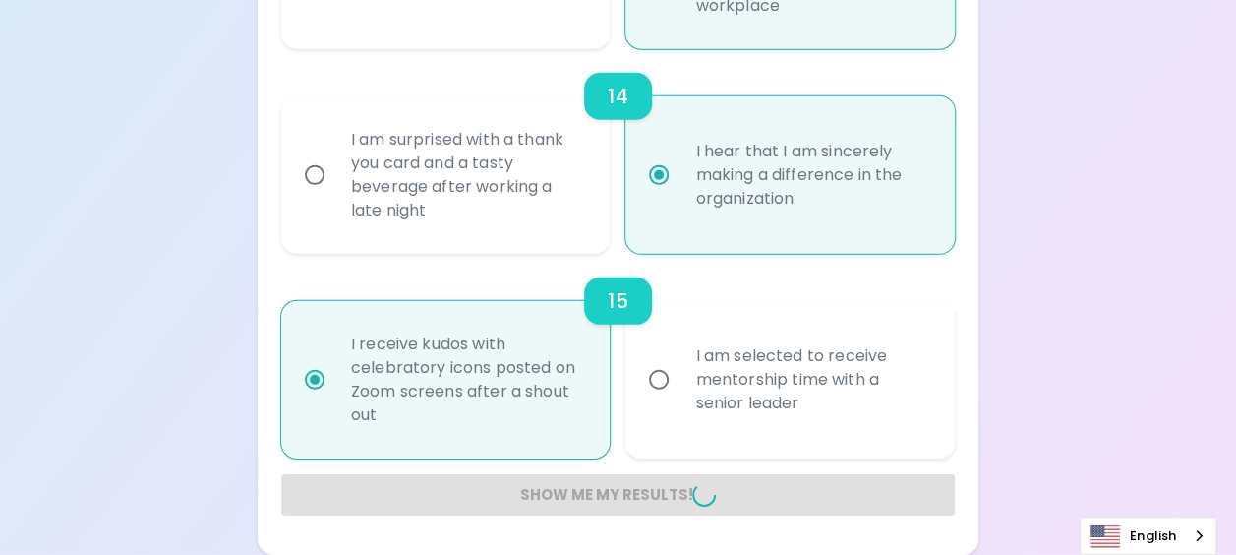
radio input "false"
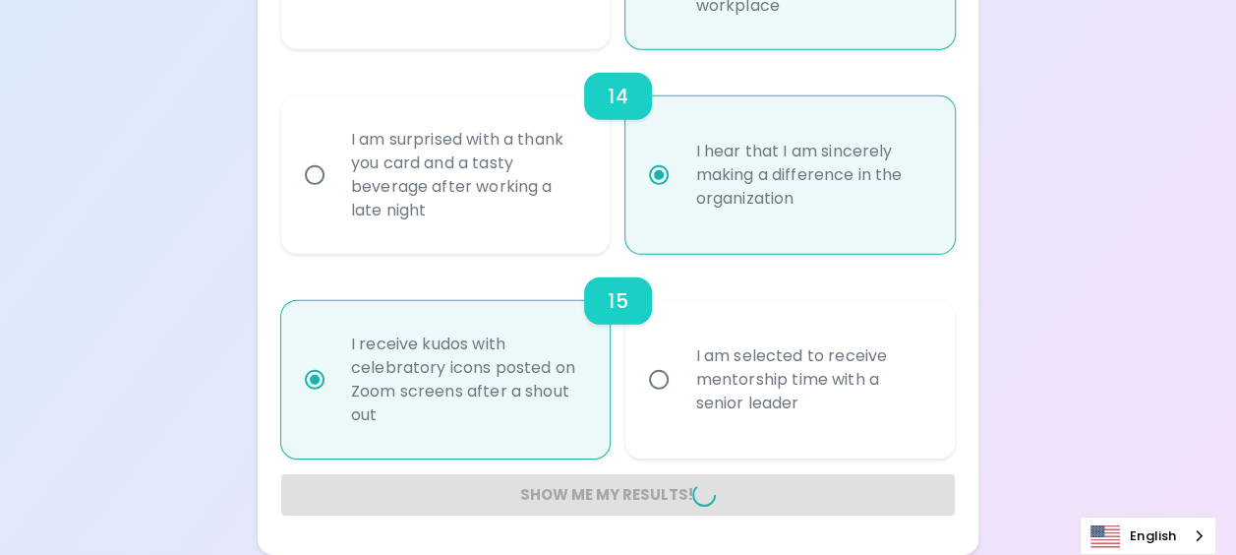
radio input "false"
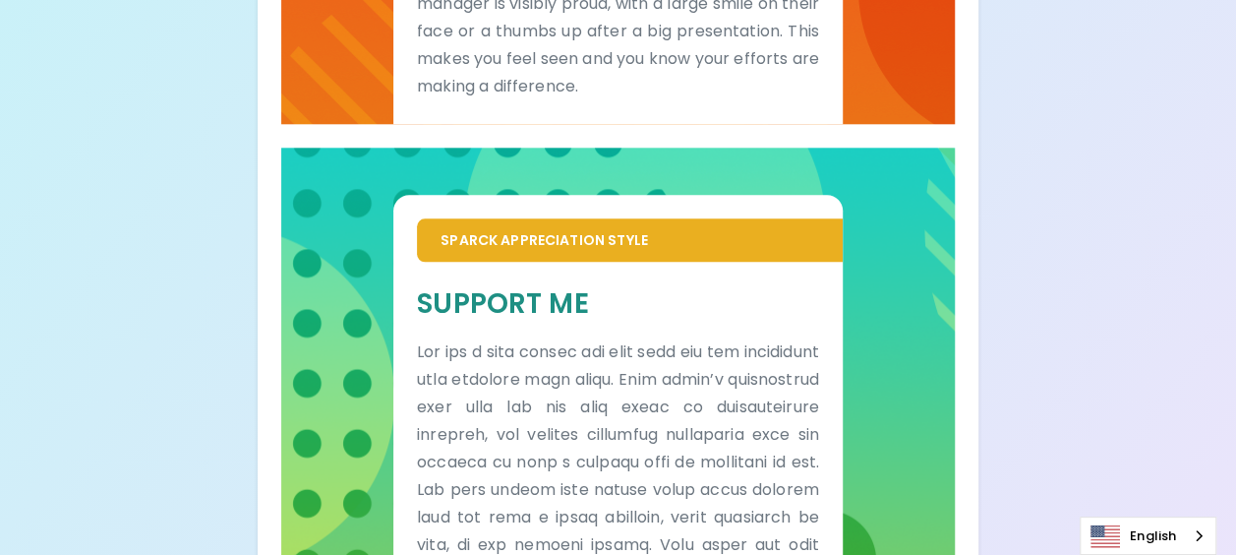
scroll to position [1455, 0]
